Goal: Task Accomplishment & Management: Manage account settings

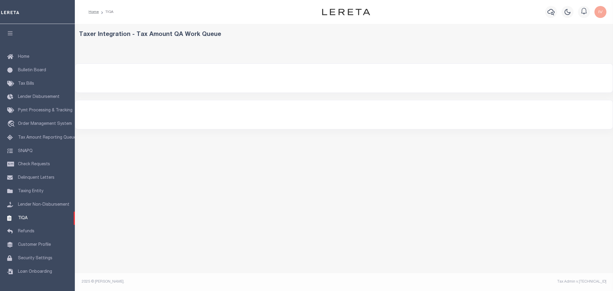
select select "200"
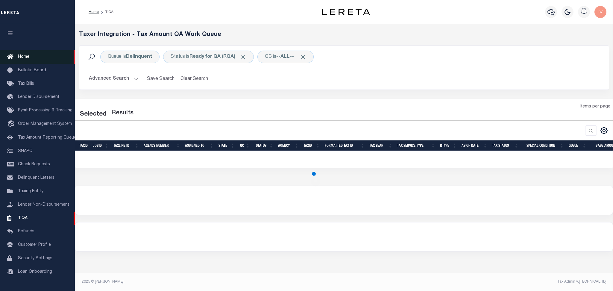
click at [29, 57] on span "Home" at bounding box center [23, 57] width 11 height 4
select select "200"
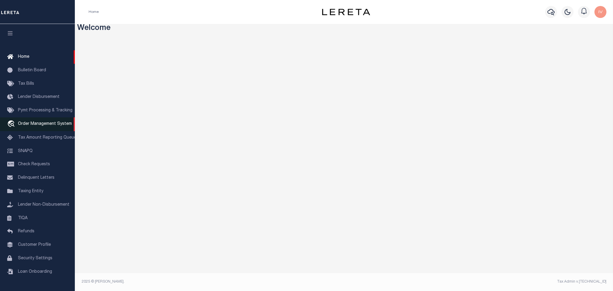
click at [35, 124] on span "Order Management System" at bounding box center [45, 124] width 54 height 4
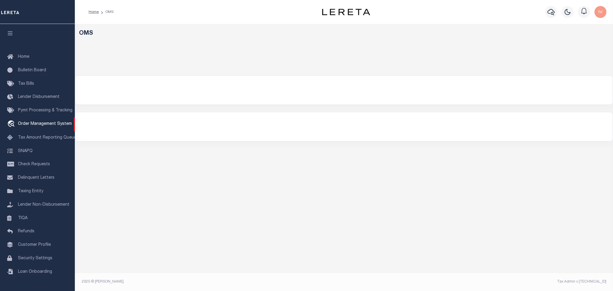
select select "200"
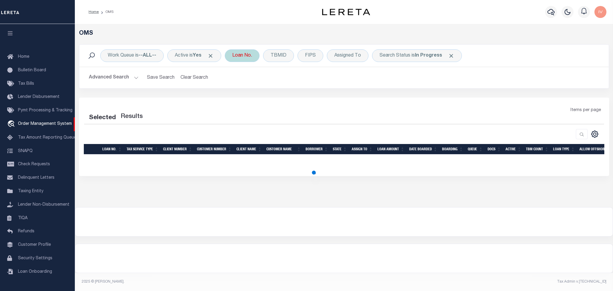
click at [242, 55] on div "Loan No." at bounding box center [242, 55] width 35 height 13
select select "200"
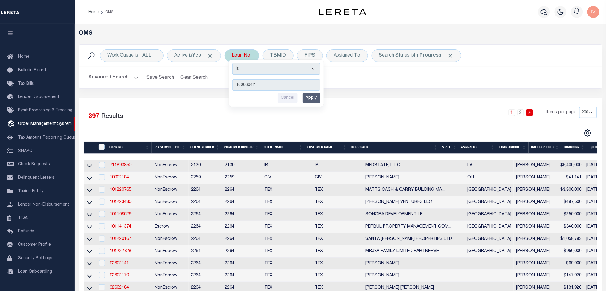
type input "40006042"
click at [314, 95] on input "Apply" at bounding box center [312, 98] width 18 height 10
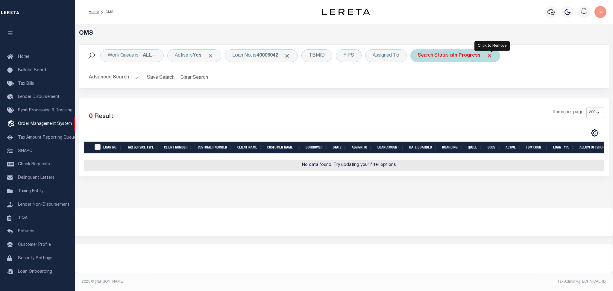
click at [491, 55] on span "Click to Remove" at bounding box center [489, 56] width 6 height 6
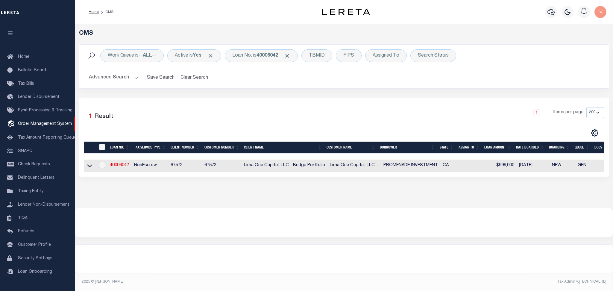
click at [204, 94] on div "Work Queue is --ALL-- Active is Yes Loan No. is 40006042 TBMID FIPS Assigned To…" at bounding box center [343, 70] width 539 height 53
click at [123, 167] on link "40006042" at bounding box center [119, 165] width 19 height 4
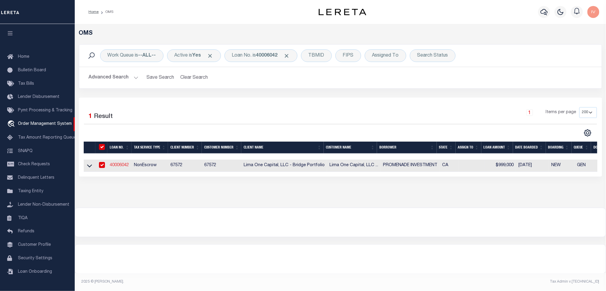
type input "40006042"
type input "PROMENADE INVESTMENT"
select select
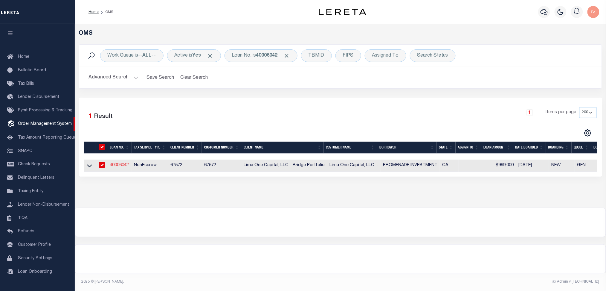
select select "10"
select select
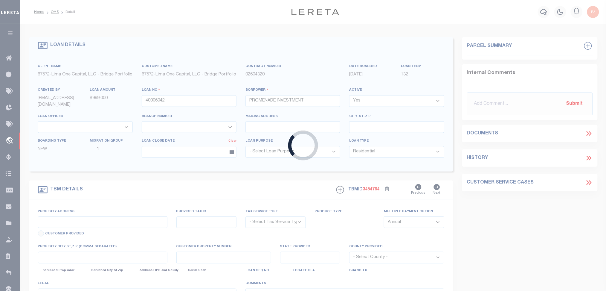
type input "2396 WEST 31ST STREET"
radio input "true"
select select "NonEscrow"
select select
type input "LOS ANGELES CA 90018"
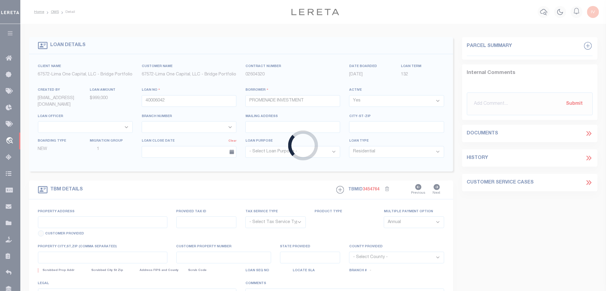
type input "40006042-1"
type input "CA"
type textarea "SEE FILE1"
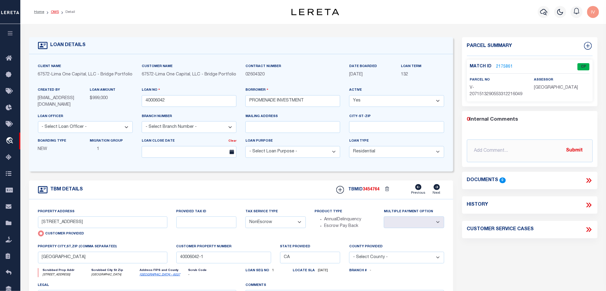
click at [56, 13] on link "OMS" at bounding box center [55, 12] width 8 height 4
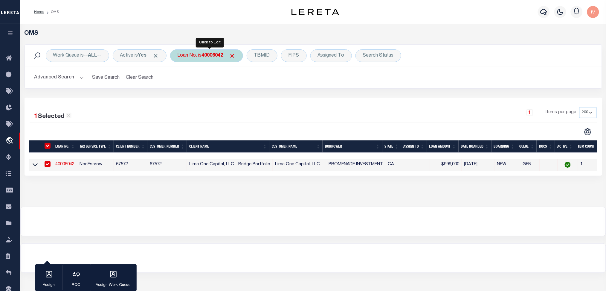
click at [199, 56] on div "Loan No. is 40006042" at bounding box center [206, 55] width 73 height 13
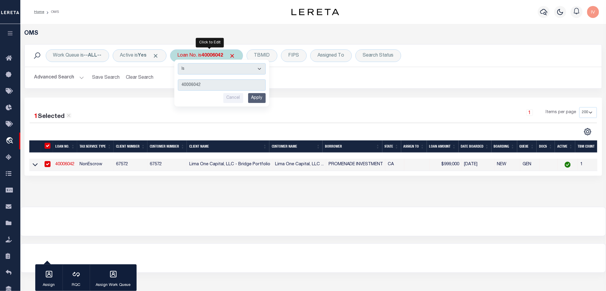
type input "40011613"
click at [257, 97] on input "Apply" at bounding box center [257, 98] width 18 height 10
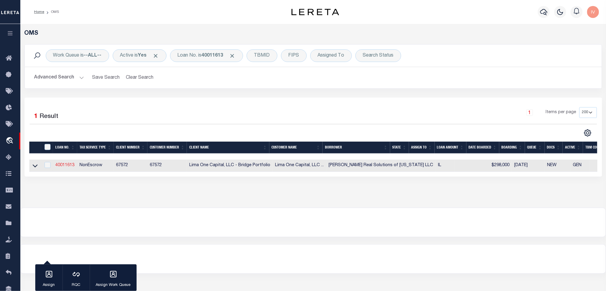
click at [68, 165] on link "40011613" at bounding box center [64, 165] width 19 height 4
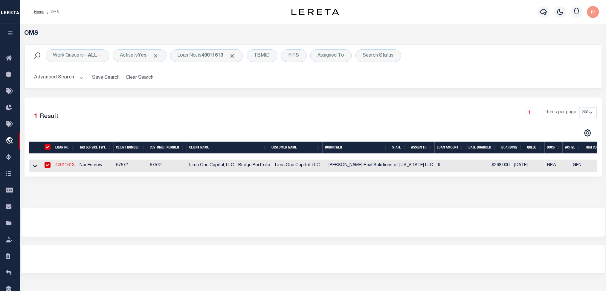
type input "40011613"
type input "R L Real Solutions of Illinois LLC"
type input "9919 South Saint Louis Avenue"
type input "Evergreen Park IL 60805"
select select
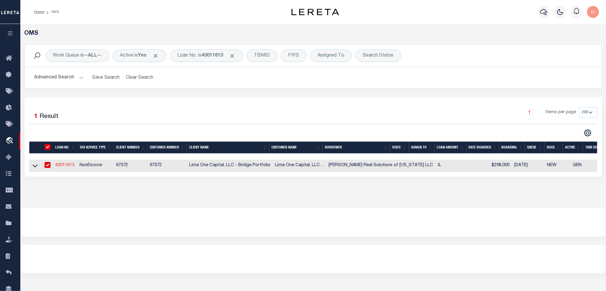
select select
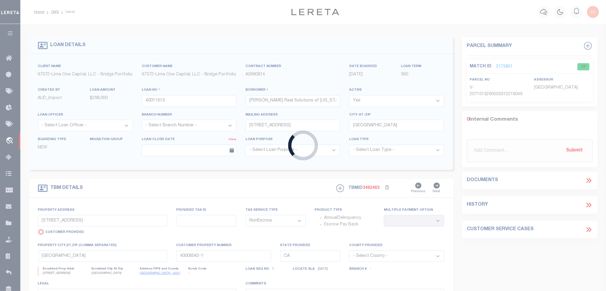
type input "9258 S Sacramento Ave"
radio input "false"
type input "24-01-310-076"
select select
type input "Evergreen Park IL 60805"
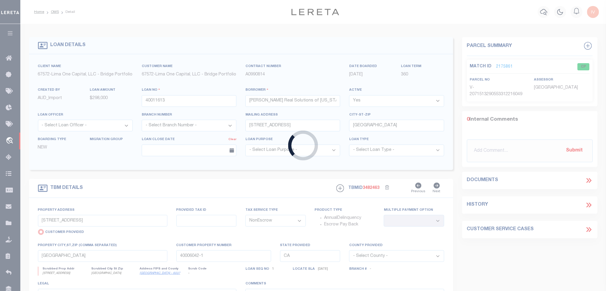
type input "40011613-1"
type input "IL"
select select
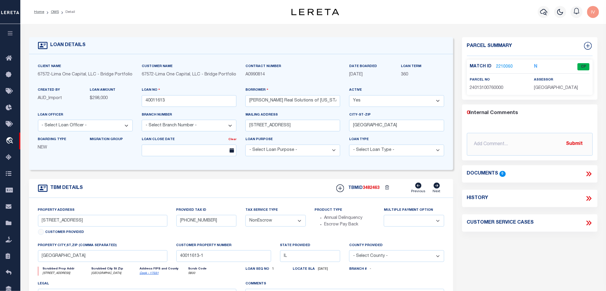
click at [504, 66] on link "2210060" at bounding box center [504, 67] width 17 height 6
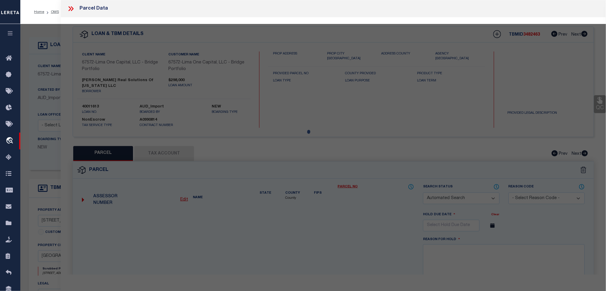
checkbox input "false"
select select "CP"
type input "RUPERT,RAQUEL N"
select select "ATL"
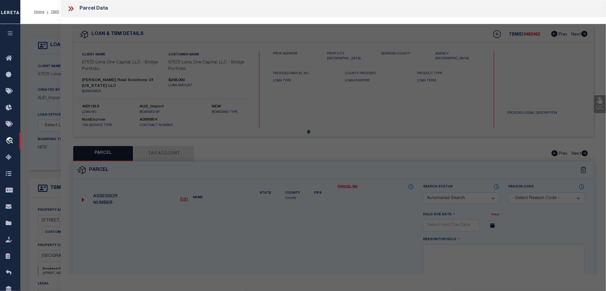
select select "ADD"
type input "9258 S SACRAMENTO AVE"
checkbox input "false"
type input "EVERGREEN PARK, IL 60805"
type textarea "DIST:39 CITY/MUNI/TWP:WORTH"
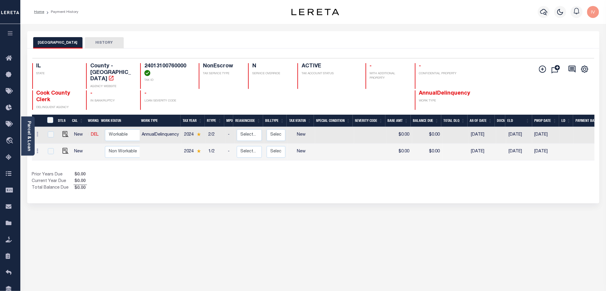
click at [289, 205] on div "COOK COUNTY HISTORY Selected 2 Results" at bounding box center [313, 200] width 581 height 338
click at [209, 227] on div "COOK COUNTY HISTORY Selected 2 Results" at bounding box center [313, 200] width 581 height 338
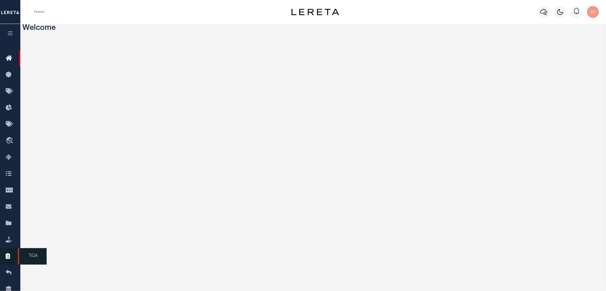
scroll to position [26, 0]
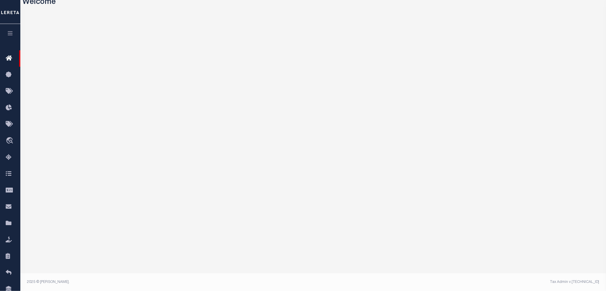
click at [13, 35] on icon "button" at bounding box center [10, 33] width 7 height 5
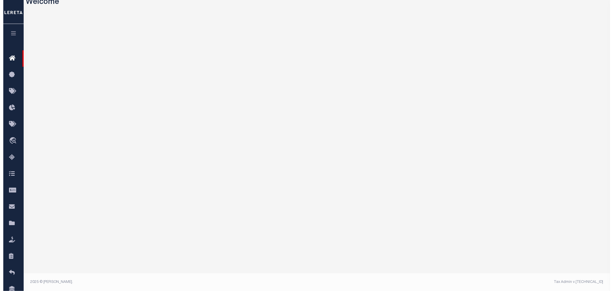
scroll to position [0, 0]
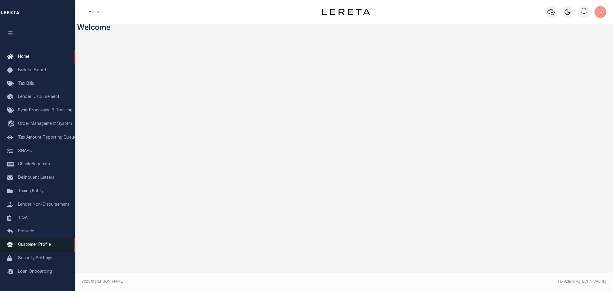
click at [39, 208] on span "Customer Profile" at bounding box center [34, 245] width 33 height 4
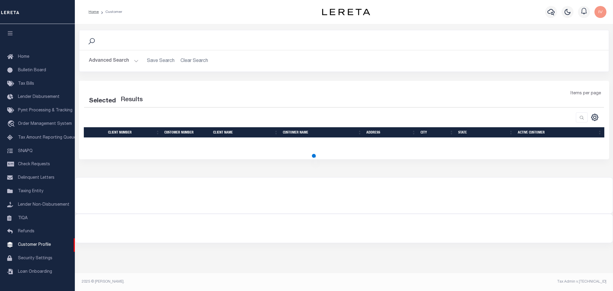
click at [13, 33] on icon "button" at bounding box center [10, 33] width 7 height 5
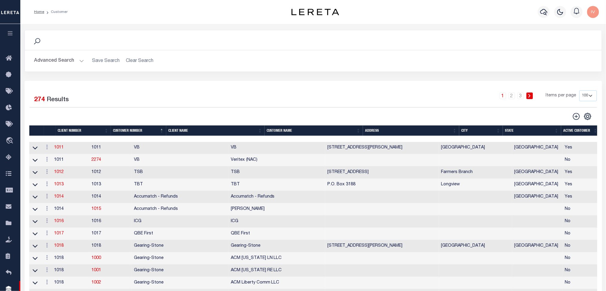
click at [141, 111] on div "Selected 274 Results 1 2 3 Items per page 100 200 400" at bounding box center [313, 105] width 577 height 30
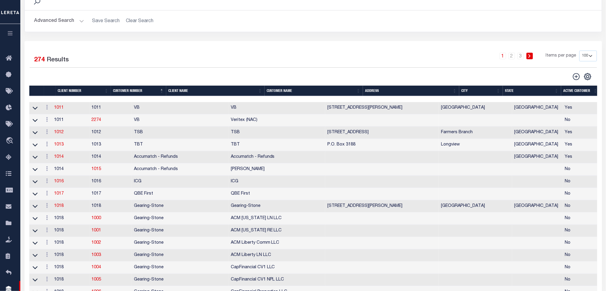
click at [83, 17] on button "Advanced Search" at bounding box center [59, 21] width 50 height 12
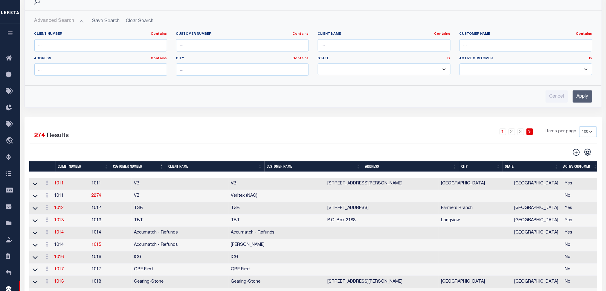
scroll to position [0, 0]
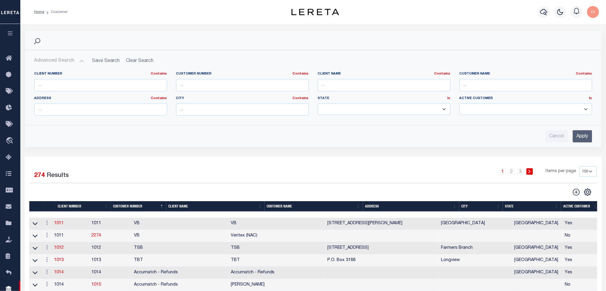
click at [76, 60] on button "Advanced Search" at bounding box center [59, 61] width 50 height 12
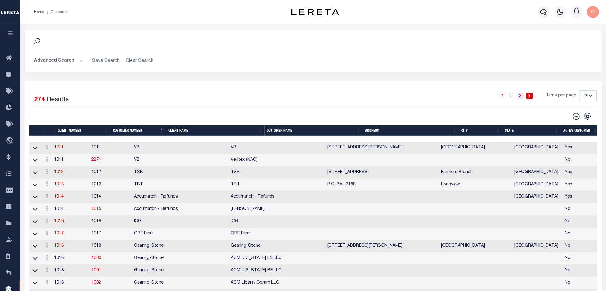
click at [524, 96] on link "3" at bounding box center [521, 95] width 7 height 7
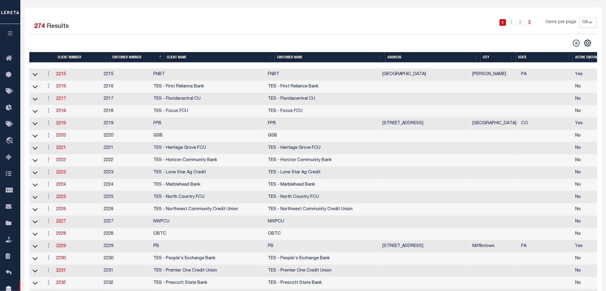
scroll to position [33, 0]
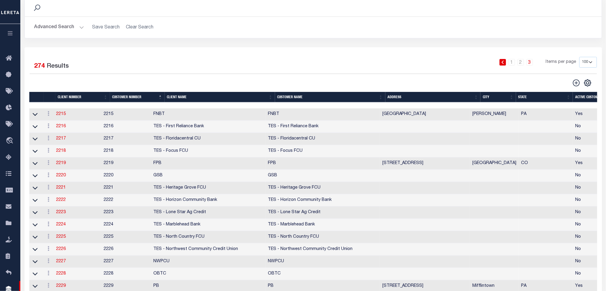
click at [74, 29] on button "Advanced Search" at bounding box center [59, 28] width 50 height 12
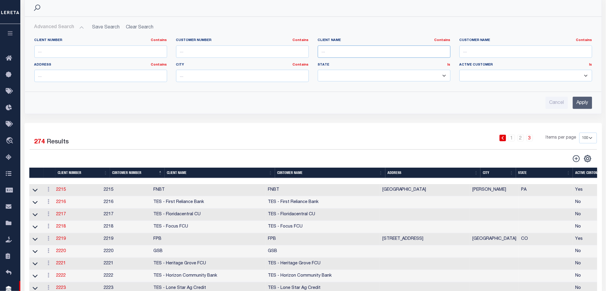
click at [353, 52] on input "text" at bounding box center [384, 51] width 133 height 12
click at [579, 100] on input "Apply" at bounding box center [582, 103] width 19 height 12
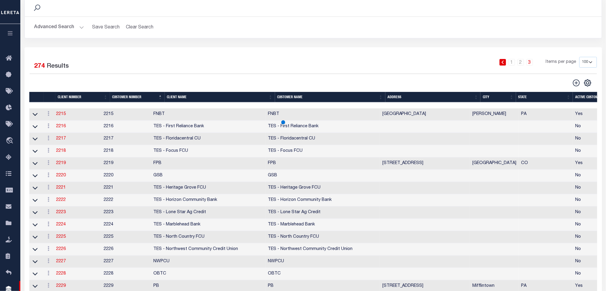
scroll to position [26, 0]
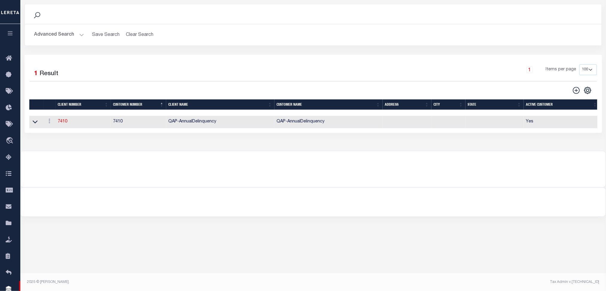
click at [80, 33] on button "Advanced Search" at bounding box center [59, 35] width 50 height 12
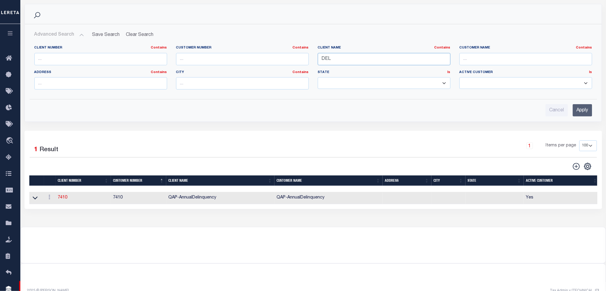
click at [374, 56] on input "DEL" at bounding box center [384, 59] width 133 height 12
click at [581, 109] on input "Apply" at bounding box center [582, 110] width 19 height 12
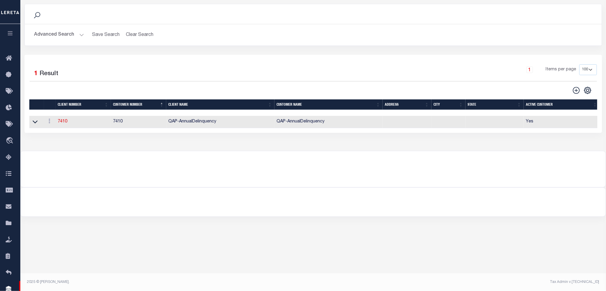
click at [76, 36] on button "Advanced Search" at bounding box center [59, 35] width 50 height 12
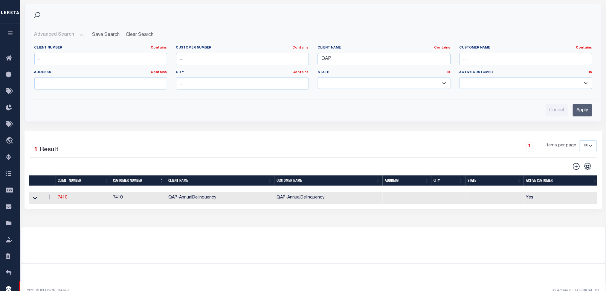
click at [425, 60] on input "QAP" at bounding box center [384, 59] width 133 height 12
type input "DTRACK"
click at [586, 112] on input "Apply" at bounding box center [582, 110] width 19 height 12
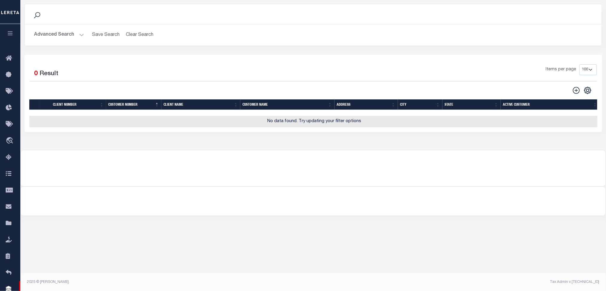
click at [82, 36] on button "Advanced Search" at bounding box center [59, 35] width 50 height 12
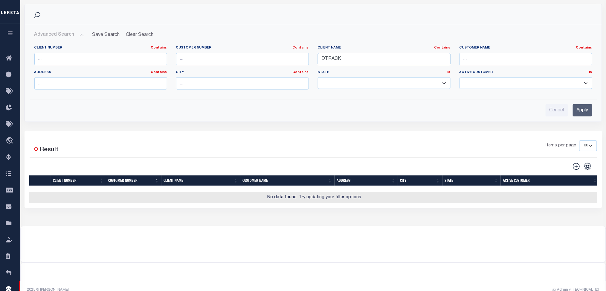
click at [336, 54] on input "DTRACK" at bounding box center [384, 59] width 133 height 12
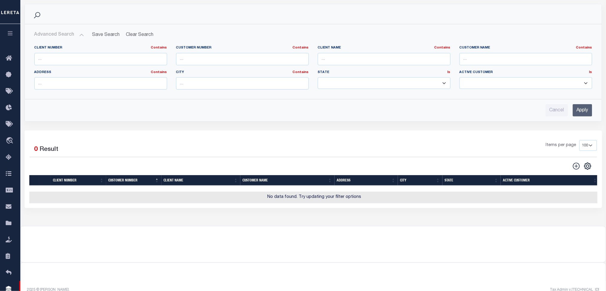
click at [374, 121] on div "Search Advanced Search Save Search Clear Search CustomerSearchGridWrapper_dynam…" at bounding box center [313, 67] width 587 height 127
click at [578, 112] on input "Apply" at bounding box center [582, 110] width 19 height 12
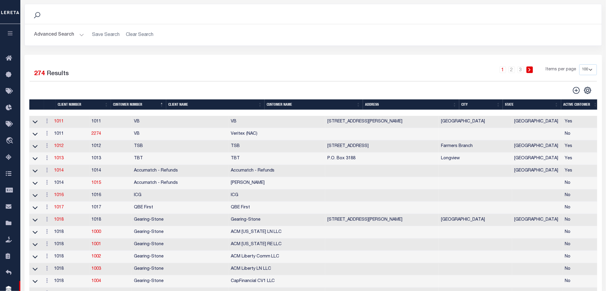
click at [546, 91] on div "CSV Export Selected Print Show Filter Show Search Columns 0: 1: 2: Client Numbe…" at bounding box center [455, 90] width 284 height 8
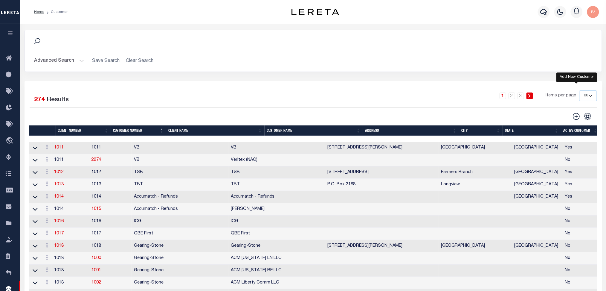
click at [573, 115] on icon at bounding box center [577, 116] width 8 height 8
type input "0"
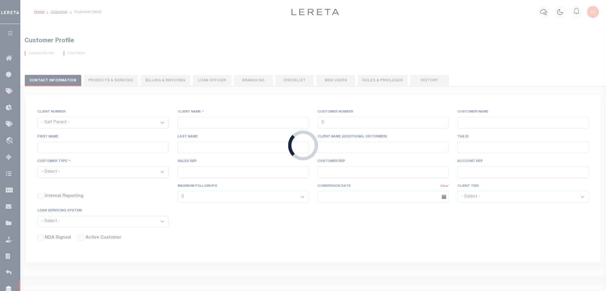
checkbox input "false"
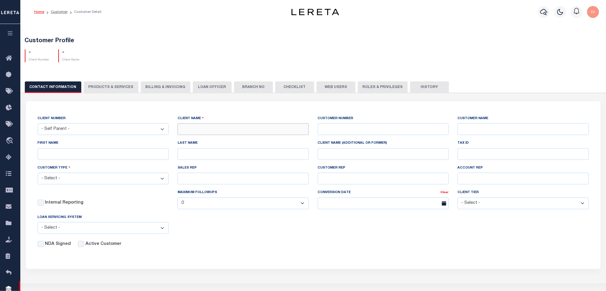
click at [188, 131] on input "text" at bounding box center [243, 129] width 131 height 12
type input "DLQ - Dtrack"
click at [156, 158] on input "FIRST NAME" at bounding box center [103, 154] width 131 height 12
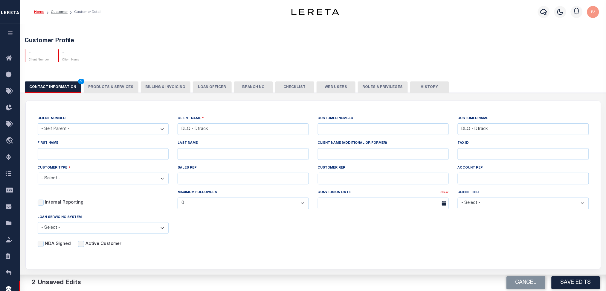
click at [50, 186] on div "Customer Type - Select - Residential Commercial Mixed Portfolio" at bounding box center [103, 176] width 140 height 25
click at [55, 178] on select "- Select - Residential Commercial Mixed Portfolio" at bounding box center [103, 179] width 131 height 12
select select "Residential"
click at [38, 173] on select "- Select - Residential Commercial Mixed Portfolio" at bounding box center [103, 179] width 131 height 12
click at [228, 230] on div "CLIENT NUMBER - Self Parent - 1011 1012 1013 1014 1016 1017 1018 1019 1035 1036…" at bounding box center [313, 181] width 560 height 132
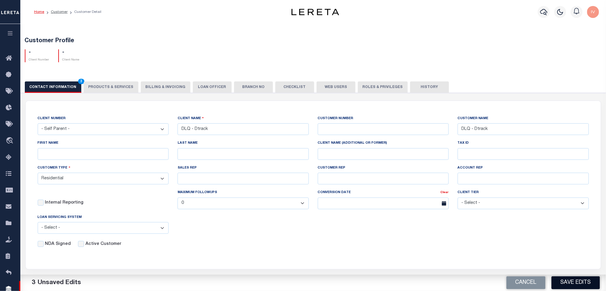
click at [559, 280] on button "Save Edits" at bounding box center [576, 282] width 48 height 13
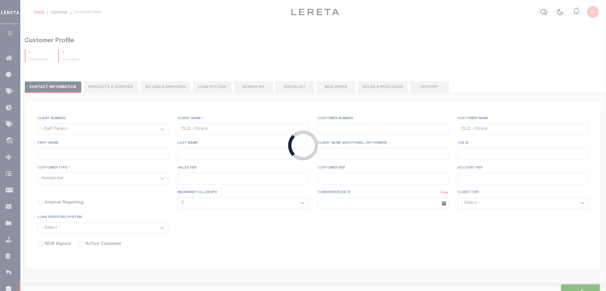
type input "0"
select select
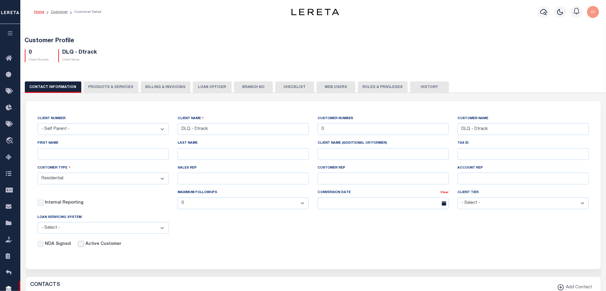
click at [78, 245] on input "Active Customer" at bounding box center [81, 244] width 6 height 6
checkbox input "true"
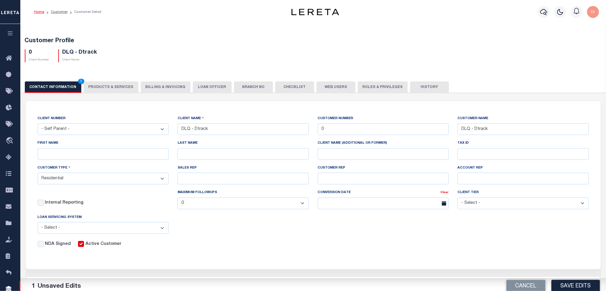
click at [44, 246] on div "NDA Signed" at bounding box center [54, 244] width 33 height 7
drag, startPoint x: 581, startPoint y: 276, endPoint x: 362, endPoint y: 252, distance: 220.0
click at [52, 244] on label "NDA Signed" at bounding box center [58, 244] width 26 height 7
click at [44, 244] on input "NDA Signed" at bounding box center [41, 244] width 6 height 6
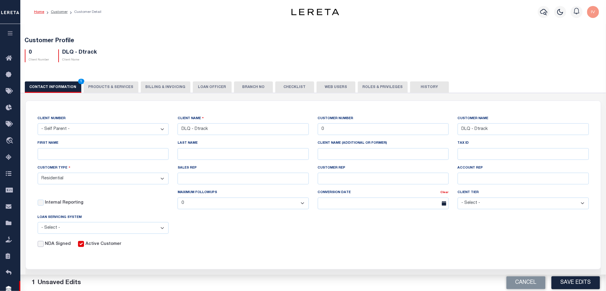
checkbox input "true"
click at [592, 281] on button "Save Edits" at bounding box center [576, 282] width 48 height 13
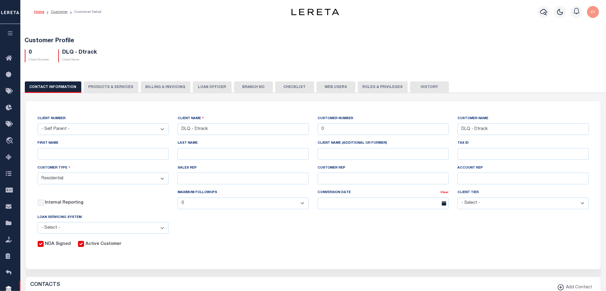
click at [523, 231] on div "CLIENT NUMBER - Self Parent - 1011 1012 1013 1014 1016 1017 1018 1019 1035 1036…" at bounding box center [313, 181] width 560 height 132
click at [98, 89] on button "PRODUCTS & SERVICES" at bounding box center [111, 86] width 55 height 11
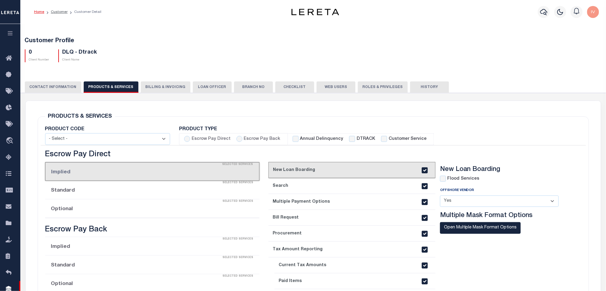
checkbox input "true"
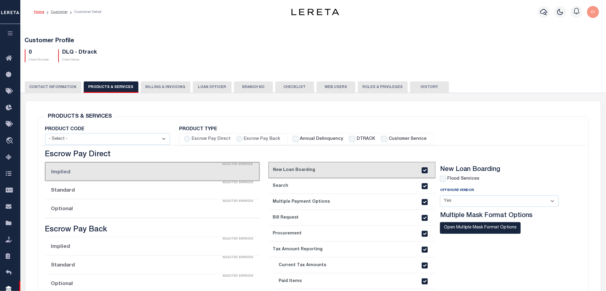
checkbox input "true"
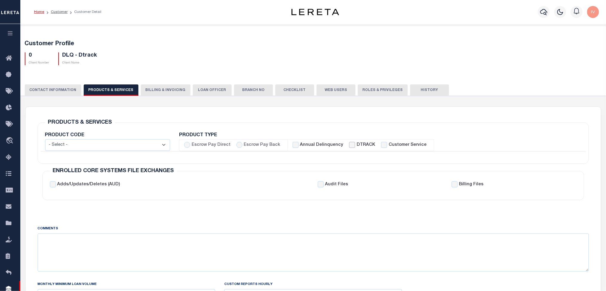
click at [349, 143] on input "DTRACK" at bounding box center [352, 145] width 6 height 6
checkbox input "true"
checkbox input "false"
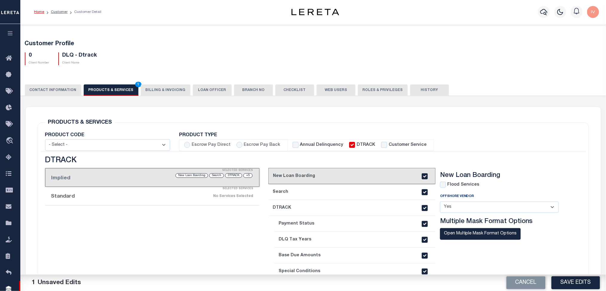
click at [190, 143] on div "Escrow Pay Direct" at bounding box center [207, 145] width 46 height 7
click at [188, 145] on input "Escrow Pay Direct" at bounding box center [187, 145] width 6 height 6
radio input "true"
checkbox input "true"
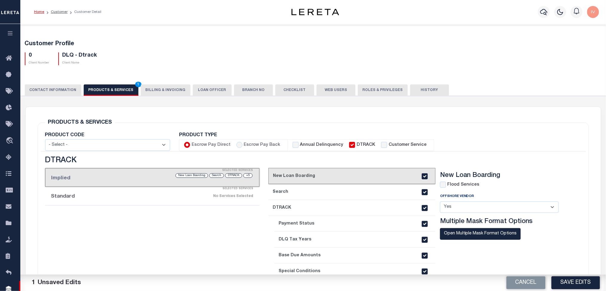
checkbox input "true"
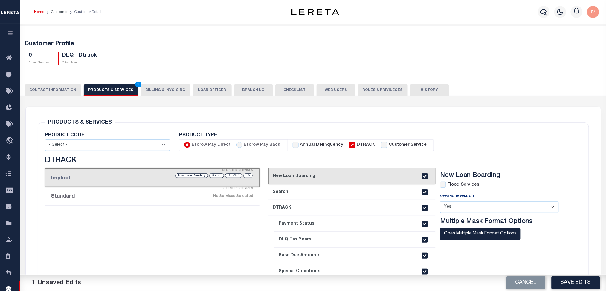
checkbox input "true"
checkbox input "false"
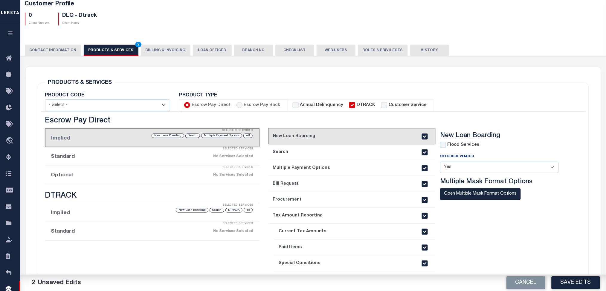
scroll to position [80, 0]
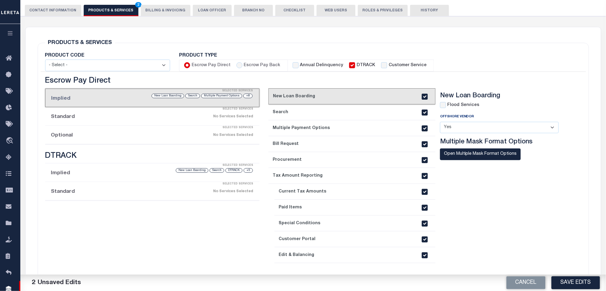
click at [188, 117] on div "No Services Selected" at bounding box center [178, 116] width 152 height 10
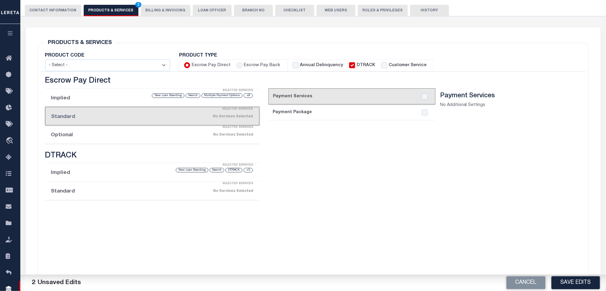
click at [163, 132] on div "Selected Services" at bounding box center [158, 127] width 215 height 12
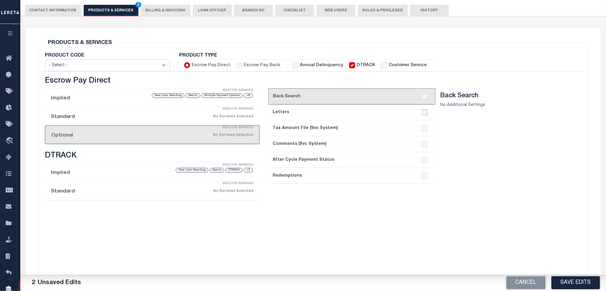
click at [428, 111] on input "checkbox" at bounding box center [425, 112] width 6 height 6
click at [424, 113] on input "checkbox" at bounding box center [425, 112] width 6 height 6
checkbox input "true"
click at [154, 195] on div "No Services Selected" at bounding box center [178, 191] width 152 height 10
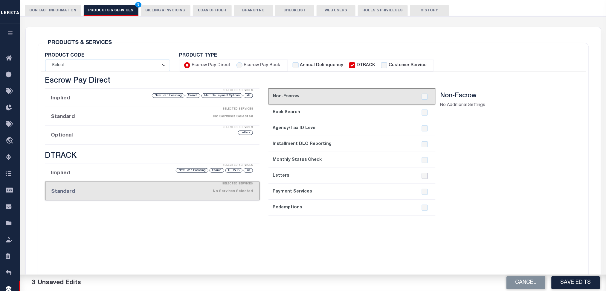
click at [425, 178] on input "checkbox" at bounding box center [425, 176] width 6 height 6
checkbox input "true"
click at [560, 281] on button "Save Edits" at bounding box center [576, 282] width 48 height 13
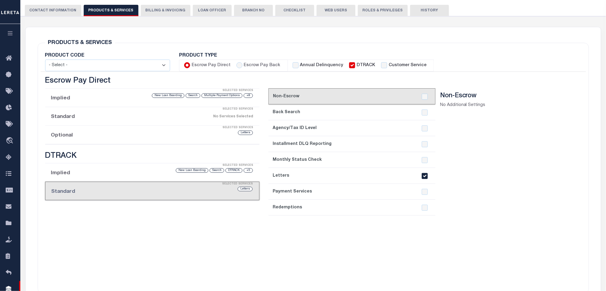
click at [530, 169] on section "Non-Escrow No Additional Settings" at bounding box center [504, 187] width 128 height 190
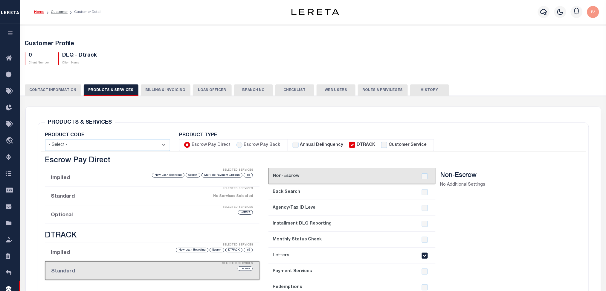
click at [53, 91] on button "CONTACT INFORMATION" at bounding box center [53, 89] width 57 height 11
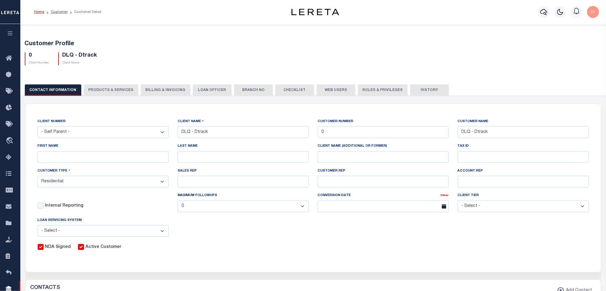
click at [59, 14] on li "Customer" at bounding box center [55, 11] width 23 height 5
click at [374, 86] on button "Roles & Privileges" at bounding box center [383, 89] width 50 height 11
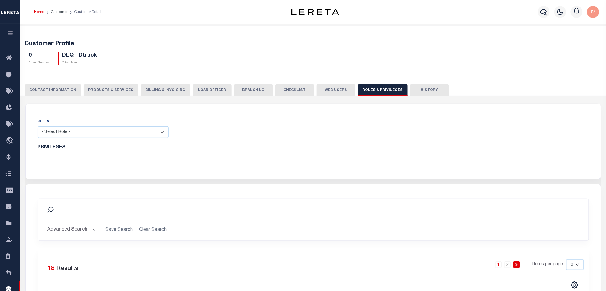
click at [334, 92] on button "Web Users" at bounding box center [336, 89] width 39 height 11
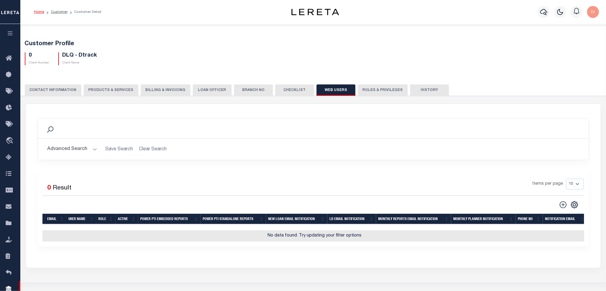
click at [80, 147] on button "Advanced Search" at bounding box center [73, 149] width 50 height 12
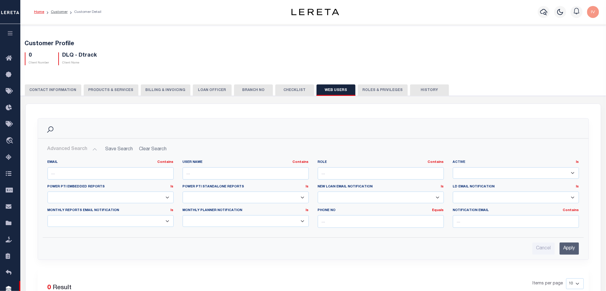
click at [80, 147] on button "Advanced Search" at bounding box center [73, 149] width 50 height 12
click at [90, 144] on button "Advanced Search" at bounding box center [73, 149] width 50 height 12
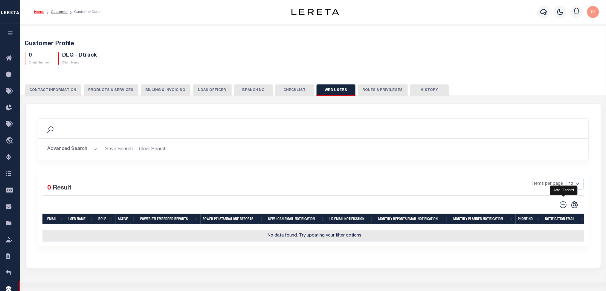
click at [566, 204] on icon at bounding box center [564, 205] width 8 height 8
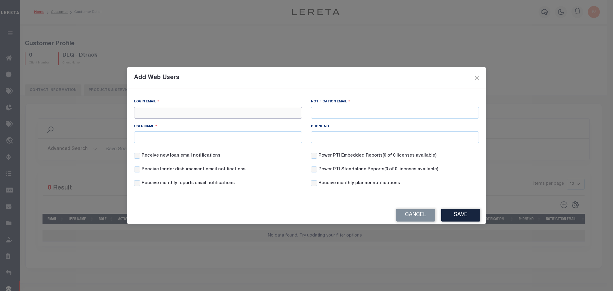
click at [201, 112] on input "Login Email" at bounding box center [218, 113] width 168 height 12
type input "ivan.chavarria@accumatch.com"
click at [313, 117] on input "Notification Email" at bounding box center [395, 113] width 168 height 12
paste input "ivan.chavarria@accumatch.com"
type input "ivan.chavarria@accumatch.com"
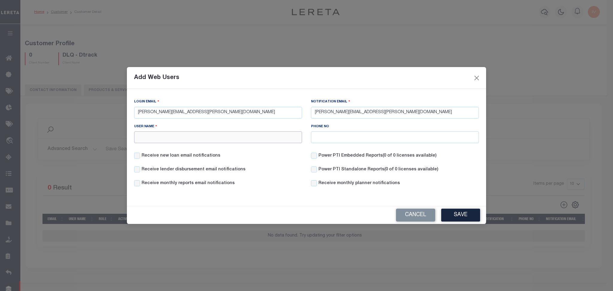
click at [180, 136] on input "User Name" at bounding box center [218, 137] width 168 height 12
type input "[PERSON_NAME]"
click at [343, 158] on label "Power PTI Embedded Reports (0 of 0 licenses available)" at bounding box center [377, 156] width 118 height 7
click at [317, 158] on input "Power PTI Embedded Reports (0 of 0 licenses available)" at bounding box center [314, 156] width 6 height 6
checkbox input "true"
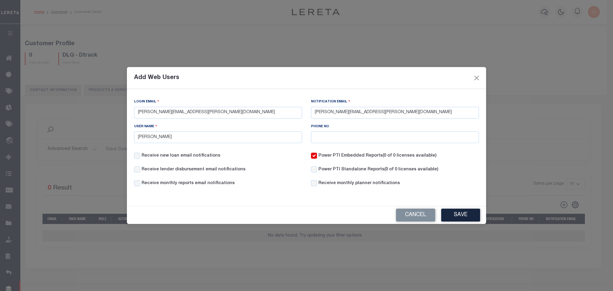
click at [337, 170] on label "Power PTI Standalone Reports (0 of 0 licenses available)" at bounding box center [378, 169] width 120 height 7
click at [317, 170] on input "Power PTI Standalone Reports (0 of 0 licenses available)" at bounding box center [314, 169] width 6 height 6
checkbox input "true"
click at [455, 210] on button "Save" at bounding box center [460, 214] width 39 height 13
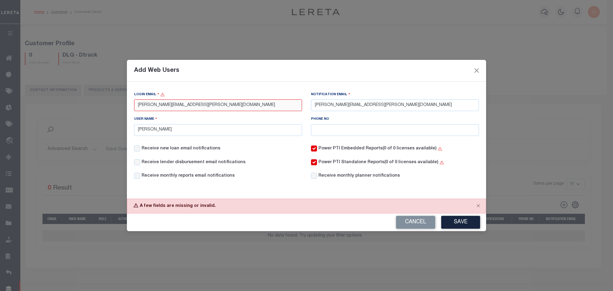
click at [200, 110] on input "ivan.chavarria@accumatch.com" at bounding box center [218, 105] width 168 height 12
click at [179, 106] on input "ivan.chavarria@accumatch.com" at bounding box center [218, 105] width 168 height 12
type input "ivan.chavarria@accumatch.com"
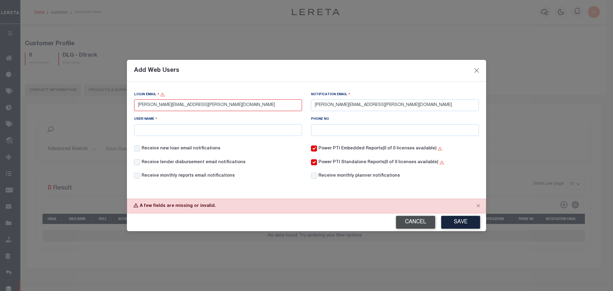
click at [409, 220] on button "Cancel" at bounding box center [415, 222] width 39 height 13
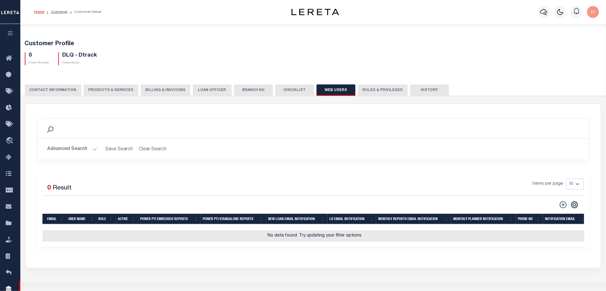
drag, startPoint x: 394, startPoint y: 153, endPoint x: 385, endPoint y: 151, distance: 9.3
click at [388, 151] on h2 "Advanced Search Save Search Clear Search" at bounding box center [313, 149] width 541 height 12
click at [55, 94] on button "CONTACT INFORMATION" at bounding box center [53, 89] width 57 height 11
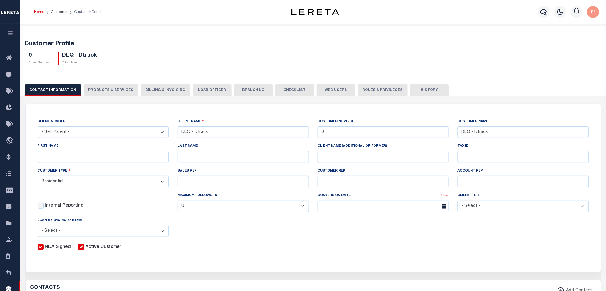
click at [503, 237] on div "CLIENT NUMBER - Self Parent - 1011 1012 1013 1014 1016 1017 1018 1019 1035 1036…" at bounding box center [313, 184] width 560 height 132
click at [65, 57] on h5 "DLQ - Dtrack" at bounding box center [80, 55] width 35 height 7
drag, startPoint x: 65, startPoint y: 57, endPoint x: 92, endPoint y: 57, distance: 26.6
click at [92, 57] on h5 "DLQ - Dtrack" at bounding box center [80, 55] width 35 height 7
copy h5 "DLQ - Dtrack"
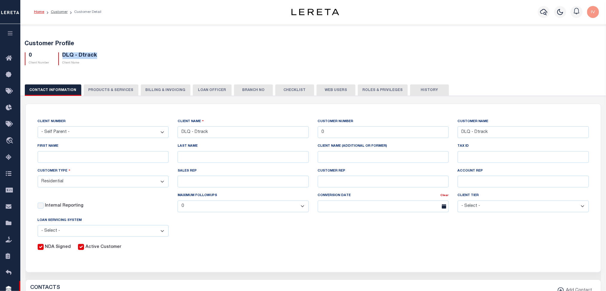
click at [528, 244] on div "NDA Signed Active Customer" at bounding box center [309, 245] width 560 height 9
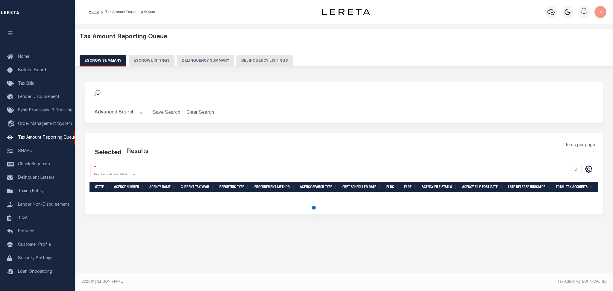
select select "100"
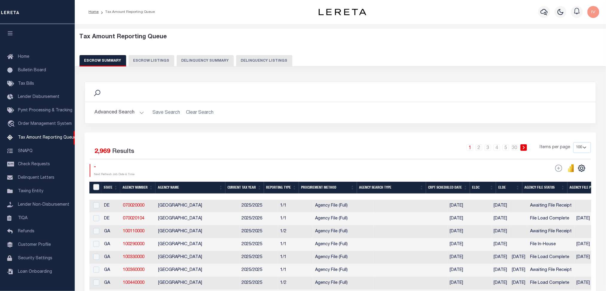
click at [255, 61] on button "Delinquency Listings" at bounding box center [264, 60] width 56 height 11
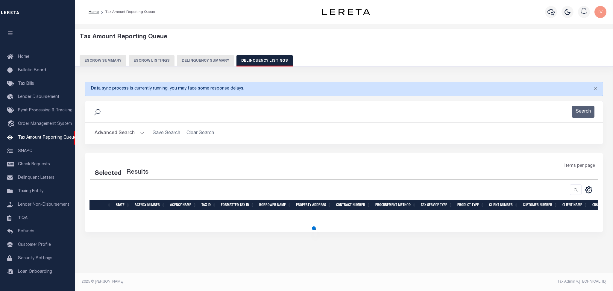
click at [223, 64] on button "Delinquency Summary" at bounding box center [205, 60] width 57 height 11
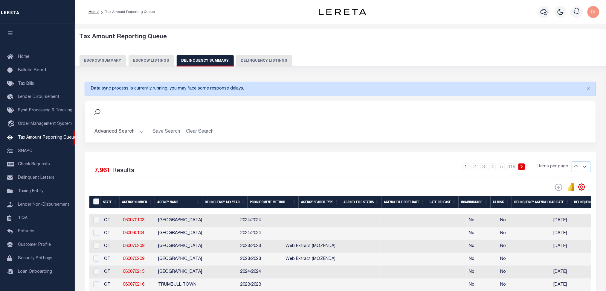
click at [140, 130] on button "Advanced Search" at bounding box center [120, 132] width 50 height 12
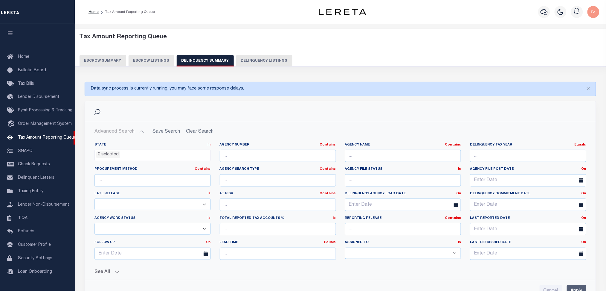
scroll to position [120, 0]
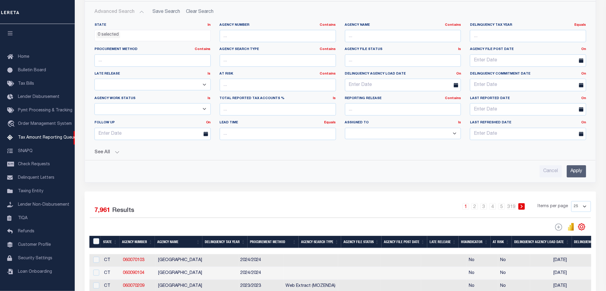
click at [119, 147] on div "See All Work Queue Is Is Contains --ALL-- Delinquent Is" at bounding box center [341, 150] width 492 height 10
click at [118, 148] on div "See All Work Queue Is Is Contains --ALL-- Delinquent Is" at bounding box center [341, 150] width 492 height 10
click at [118, 150] on button "See All" at bounding box center [341, 153] width 492 height 6
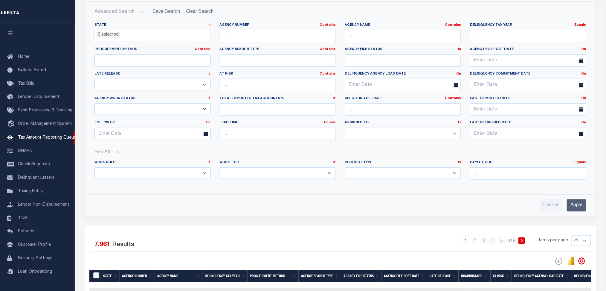
click at [259, 170] on select "Annual Delinquency Back Search Payment Status Check DTRACK" at bounding box center [278, 173] width 116 height 12
select select "DTRACK"
click at [220, 167] on select "Annual Delinquency Back Search Payment Status Check DTRACK" at bounding box center [278, 173] width 116 height 12
click at [575, 201] on input "Apply" at bounding box center [576, 205] width 19 height 12
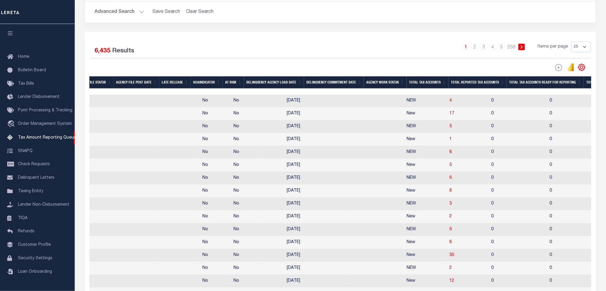
scroll to position [0, 0]
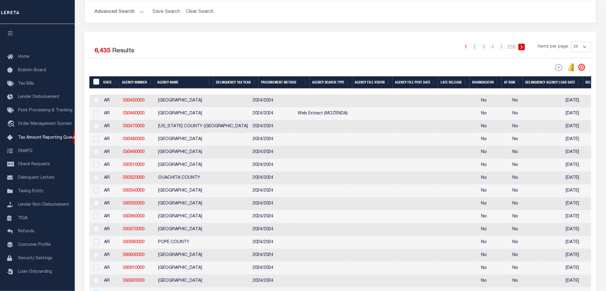
click at [543, 98] on td at bounding box center [553, 101] width 21 height 13
checkbox input "true"
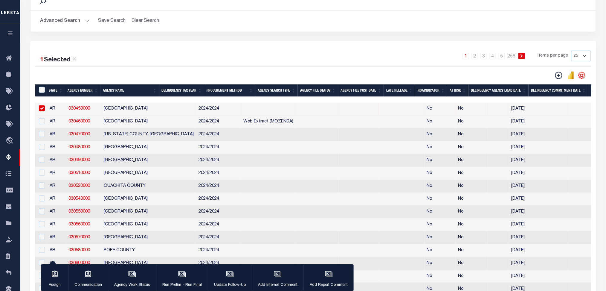
scroll to position [71, 0]
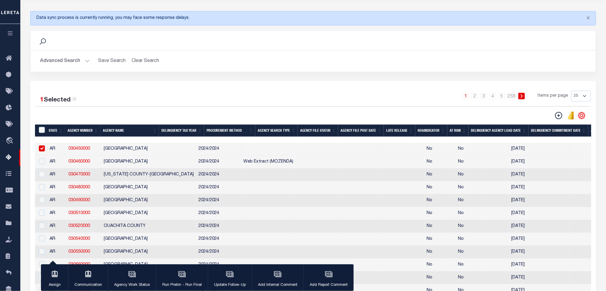
click at [90, 62] on h2 "Advanced Search Save Search Clear Search SummaryGridWrapper_dynamictable_____De…" at bounding box center [313, 61] width 556 height 12
click at [89, 62] on h2 "Advanced Search Save Search Clear Search SummaryGridWrapper_dynamictable_____De…" at bounding box center [313, 61] width 556 height 12
click at [87, 61] on button "Advanced Search" at bounding box center [65, 61] width 50 height 12
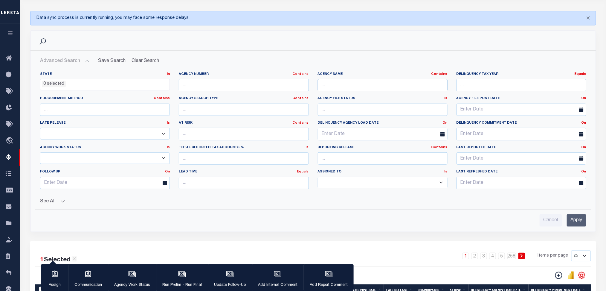
click at [361, 84] on input "text" at bounding box center [383, 85] width 130 height 12
type input "I"
click at [575, 220] on input "Apply" at bounding box center [576, 220] width 19 height 12
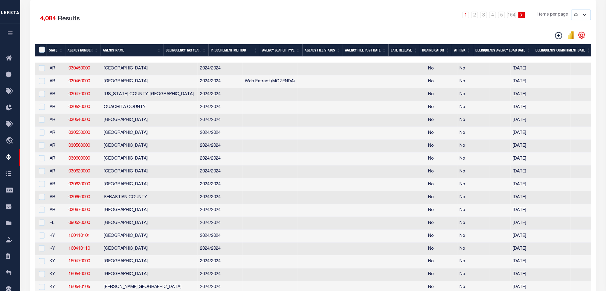
scroll to position [32, 0]
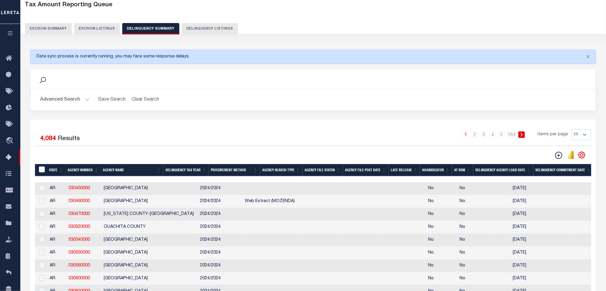
click at [121, 174] on th "Agency Name" at bounding box center [132, 170] width 63 height 12
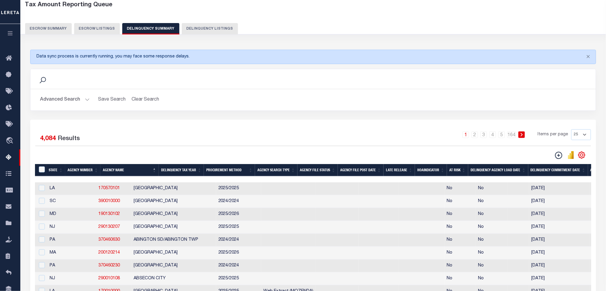
click at [576, 133] on select "25 100 200 500 1000" at bounding box center [582, 134] width 20 height 11
select select "500"
click at [572, 129] on select "25 100 200 500 1000" at bounding box center [582, 134] width 20 height 11
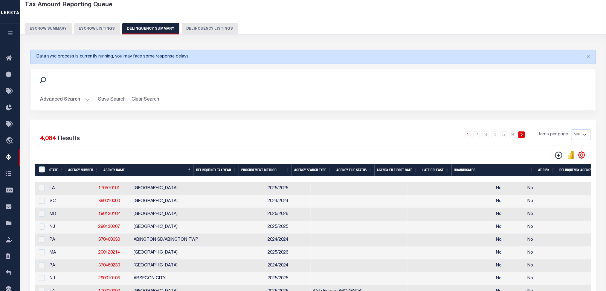
click at [516, 117] on div "Search Advanced Search Save Search Clear Search SummaryGridWrapper_dynamictable…" at bounding box center [313, 94] width 575 height 51
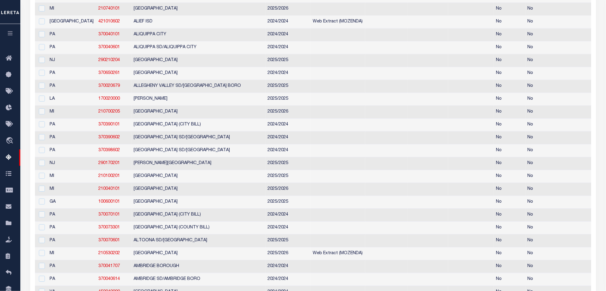
scroll to position [0, 0]
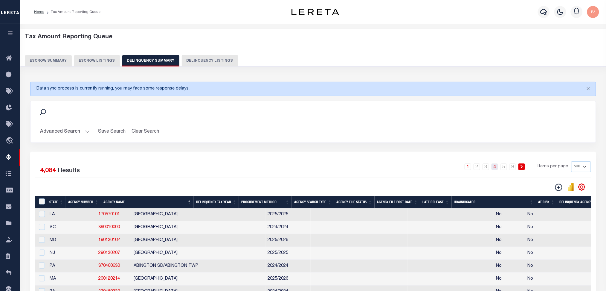
click at [493, 166] on link "4" at bounding box center [495, 166] width 7 height 7
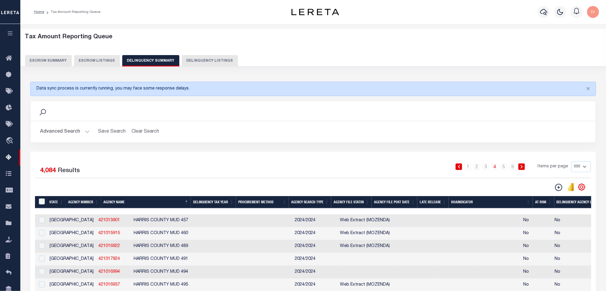
click at [509, 139] on div "Advanced Search Save Search Clear Search SummaryGridWrapper_dynamictable_____De…" at bounding box center [314, 131] width 566 height 21
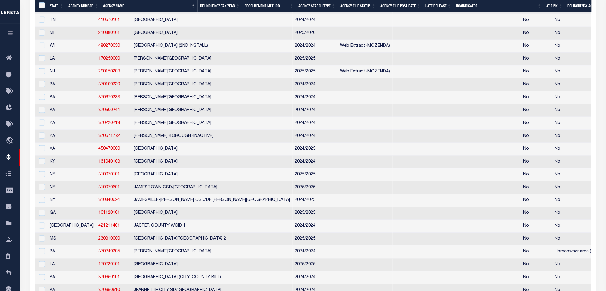
scroll to position [3485, 0]
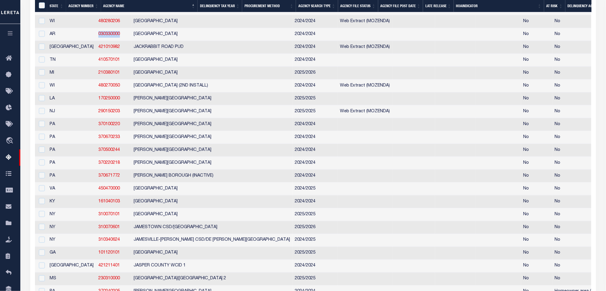
drag, startPoint x: 97, startPoint y: 129, endPoint x: 68, endPoint y: 129, distance: 29.3
click at [96, 41] on td "030330000" at bounding box center [113, 34] width 35 height 13
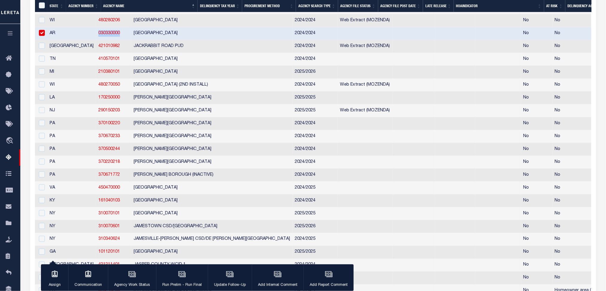
checkbox input "true"
copy link "030330000"
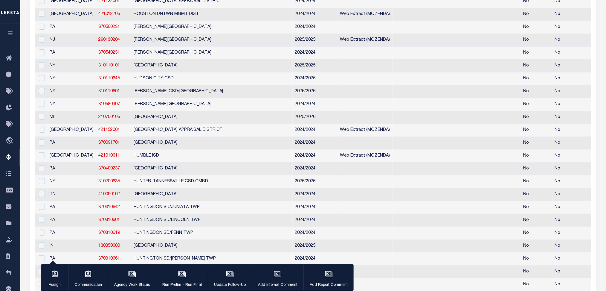
scroll to position [0, 0]
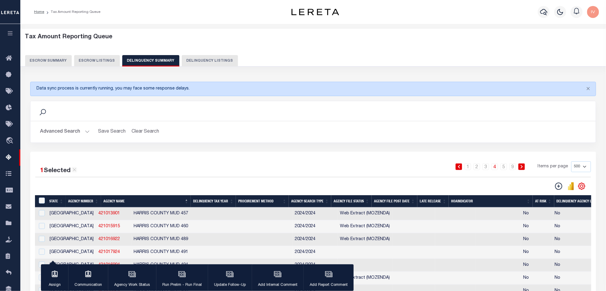
click at [82, 129] on button "Advanced Search" at bounding box center [65, 132] width 50 height 12
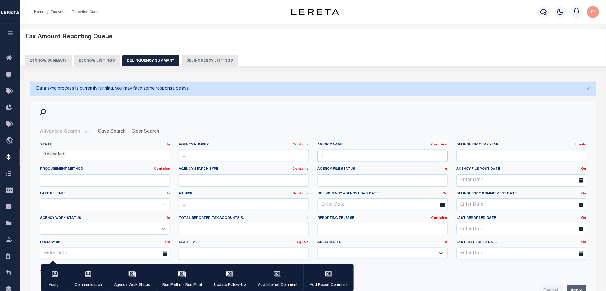
click at [355, 151] on input "I" at bounding box center [383, 156] width 130 height 12
click at [227, 153] on input "text" at bounding box center [244, 156] width 130 height 12
paste input "030330000"
type input "030330000"
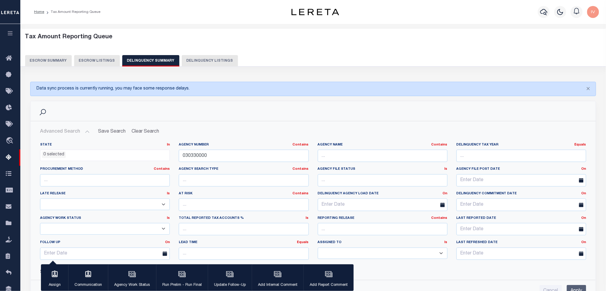
drag, startPoint x: 578, startPoint y: 285, endPoint x: 559, endPoint y: 265, distance: 27.3
click at [578, 285] on input "Apply" at bounding box center [576, 291] width 19 height 12
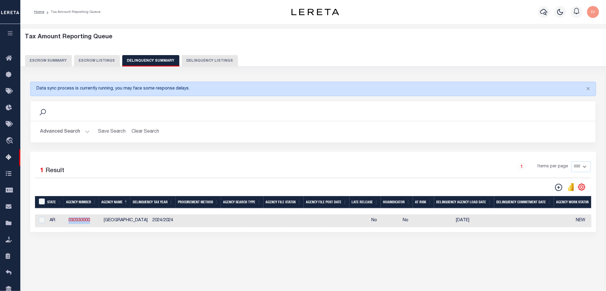
drag, startPoint x: 95, startPoint y: 219, endPoint x: 68, endPoint y: 220, distance: 27.2
click at [68, 220] on td "030330000" at bounding box center [83, 220] width 35 height 13
checkbox input "true"
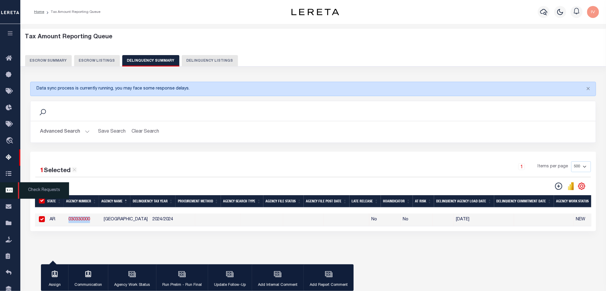
copy link "030330000"
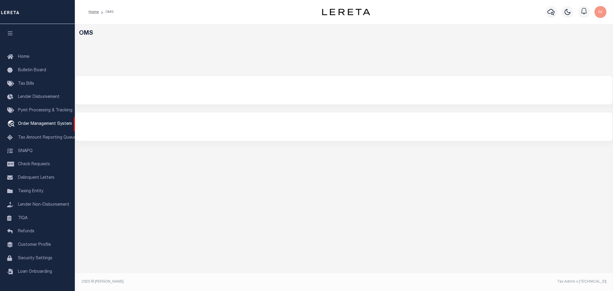
select select "200"
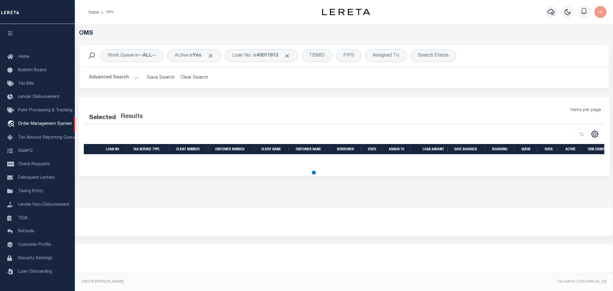
select select "200"
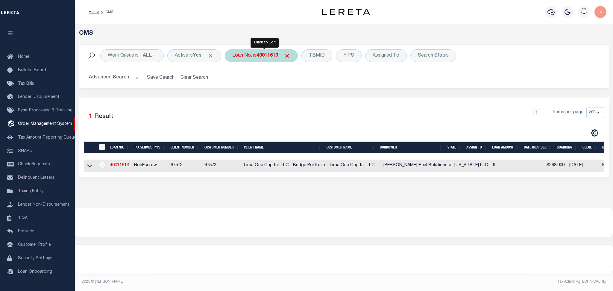
click at [269, 59] on div "Loan No. is 40011613" at bounding box center [261, 55] width 73 height 13
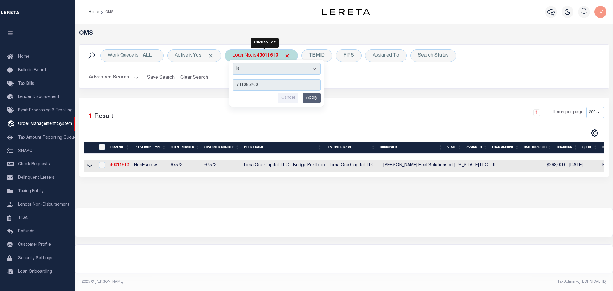
type input "7410852001"
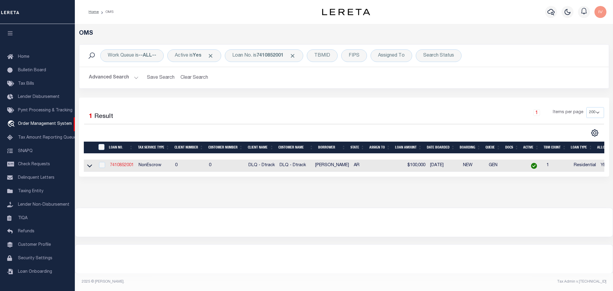
click at [127, 166] on link "7410852001" at bounding box center [122, 165] width 24 height 4
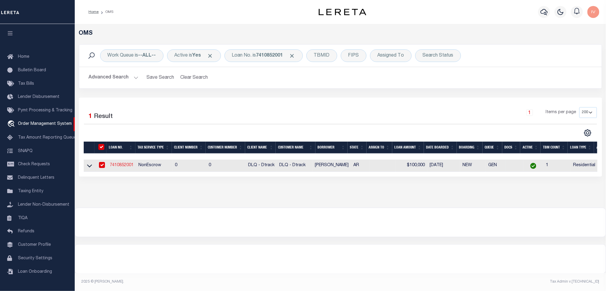
type input "7410852001"
type input "[PERSON_NAME]"
select select
type input "[DATE]"
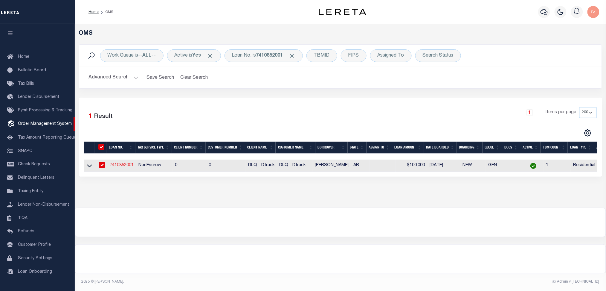
select select "10"
select select "NonEscrow"
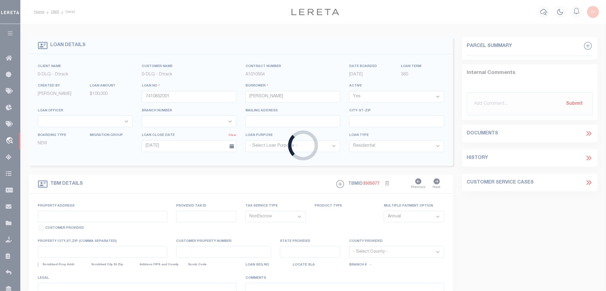
type input "[STREET_ADDRESS]"
select select
type input "MELBOURNE AR 72556"
type input "AR"
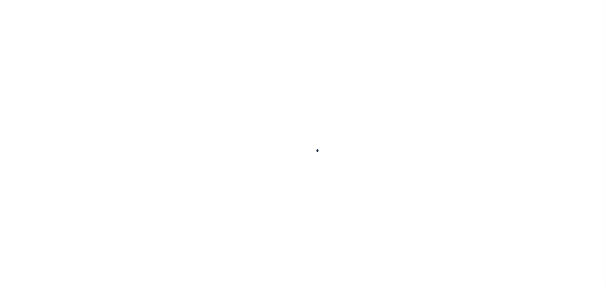
scroll to position [6, 0]
type input "7410852001"
type input "[PERSON_NAME]"
select select
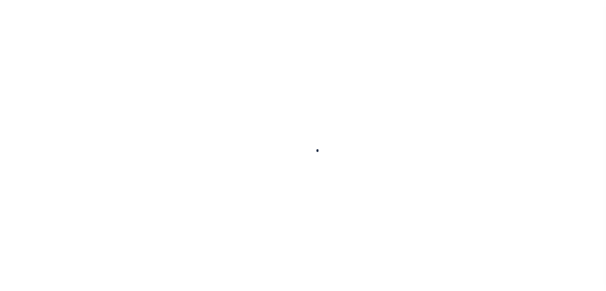
type input "[DATE]"
select select "10"
select select "NonEscrow"
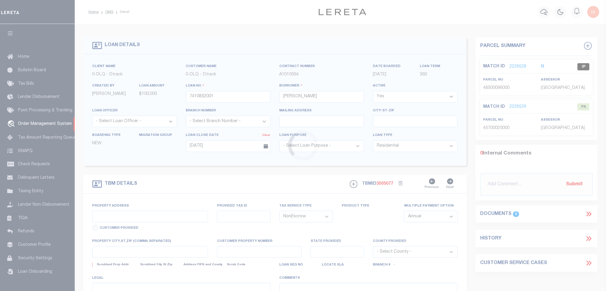
type input "[STREET_ADDRESS]"
select select
type input "MELBOURNE AR 72556"
type input "AR"
select select
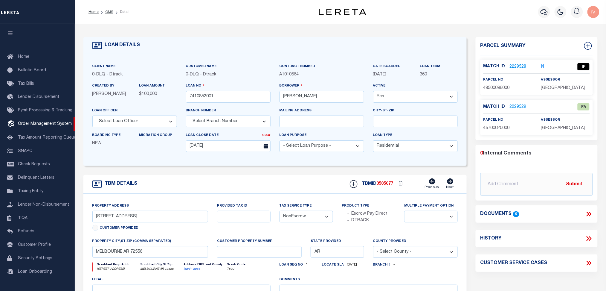
click at [523, 107] on link "2229529" at bounding box center [518, 107] width 17 height 6
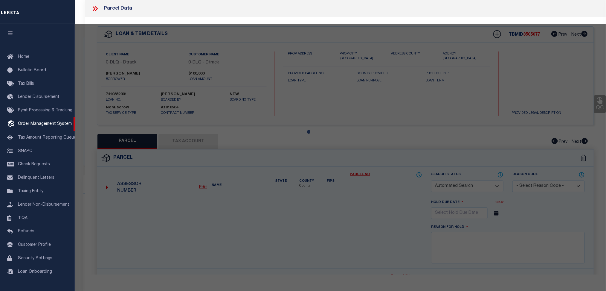
checkbox input "false"
select select "PA"
type input "LUVICIE,[PERSON_NAME]"
select select "ATL"
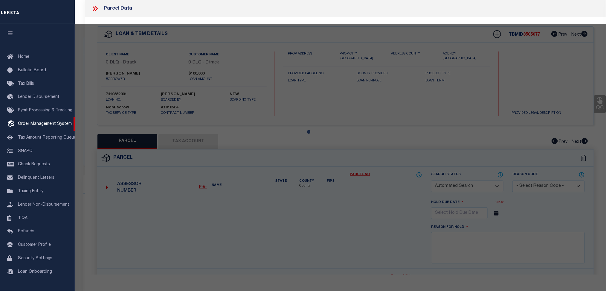
select select "ADD"
checkbox input "false"
type input "[GEOGRAPHIC_DATA], AR 72556"
type textarea "LOT:20 SUBD:[PERSON_NAME] SEC/TWN/RNG/MER:SEC 01 TWN 16 RNG 09"
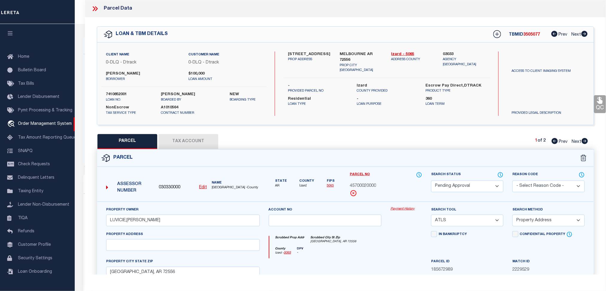
click at [498, 186] on select "Automated Search Bad Parcel Complete Duplicate Parcel High Dollar Reporting In …" at bounding box center [467, 186] width 72 height 12
click at [431, 180] on select "Automated Search Bad Parcel Complete Duplicate Parcel High Dollar Reporting In …" at bounding box center [467, 186] width 72 height 12
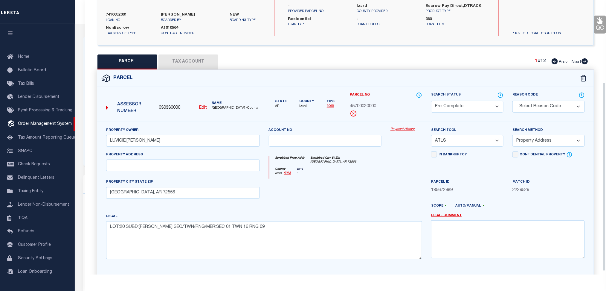
scroll to position [120, 0]
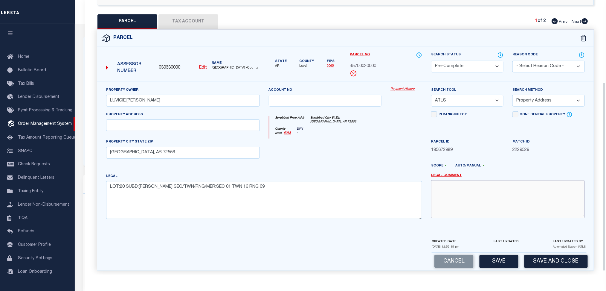
click at [494, 188] on textarea at bounding box center [508, 199] width 154 height 38
click at [502, 260] on button "Save" at bounding box center [499, 261] width 39 height 13
select select "AS"
select select
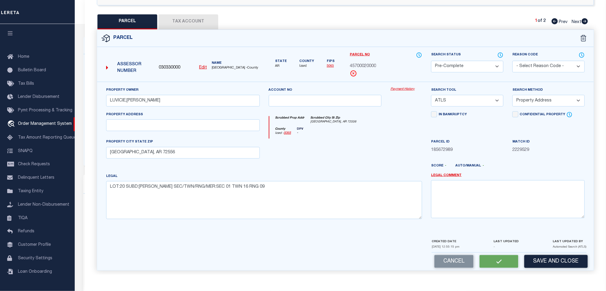
checkbox input "false"
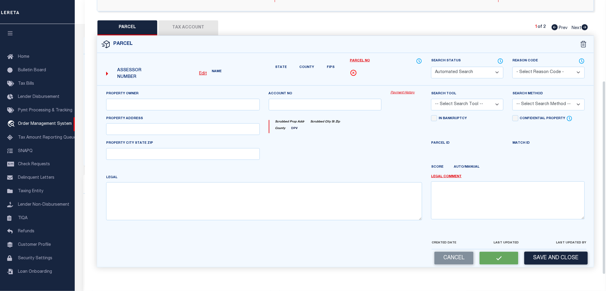
select select "PC"
type input "LUVICIE,[PERSON_NAME]"
select select "ATL"
select select "ADD"
type input "[GEOGRAPHIC_DATA], AR 72556"
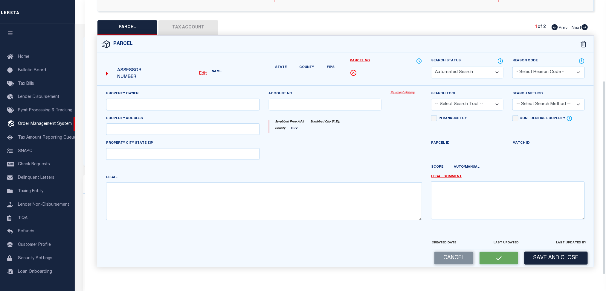
type textarea "LOT:20 SUBD:[PERSON_NAME] SEC/TWN/RNG/MER:SEC 01 TWN 16 RNG 09"
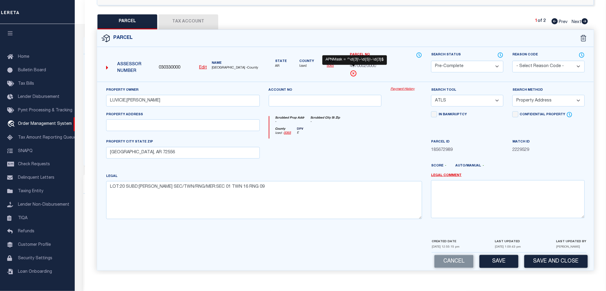
click at [353, 72] on icon at bounding box center [353, 73] width 7 height 7
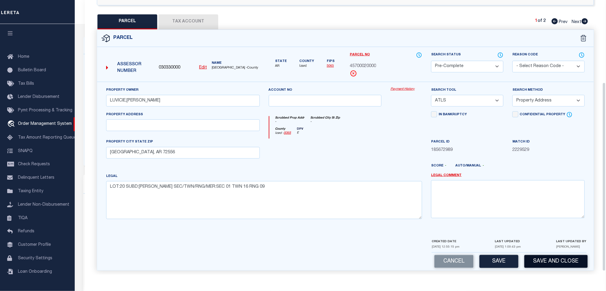
click at [543, 266] on button "Save and Close" at bounding box center [556, 261] width 63 height 13
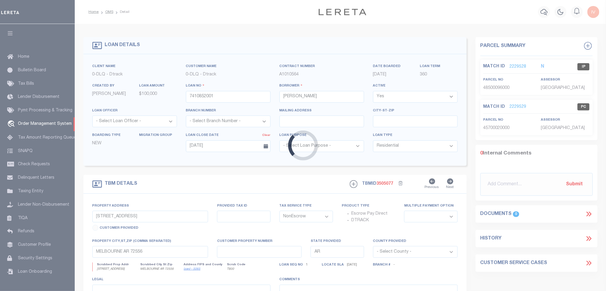
scroll to position [0, 0]
select select
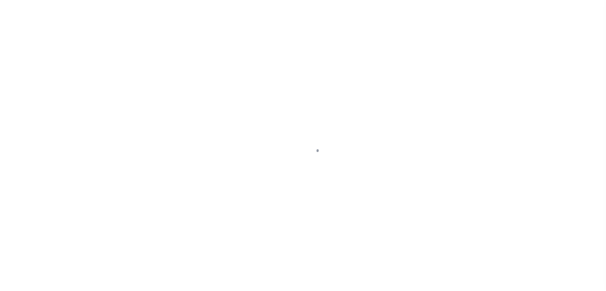
select select "10"
select select "NonEscrow"
type input "[STREET_ADDRESS]"
select select
type input "MELBOURNE AR 72556"
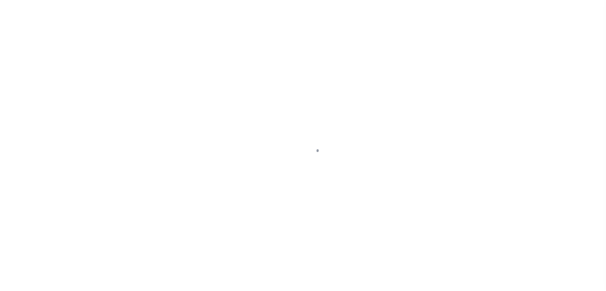
type input "AR"
select select
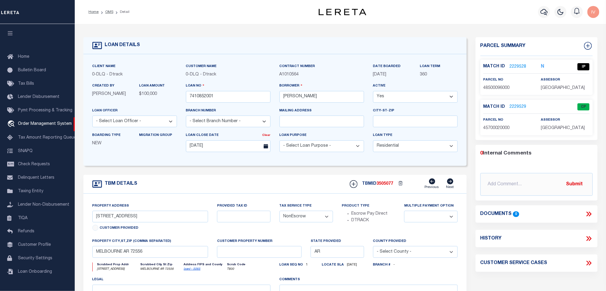
click at [514, 106] on link "2229529" at bounding box center [518, 107] width 17 height 6
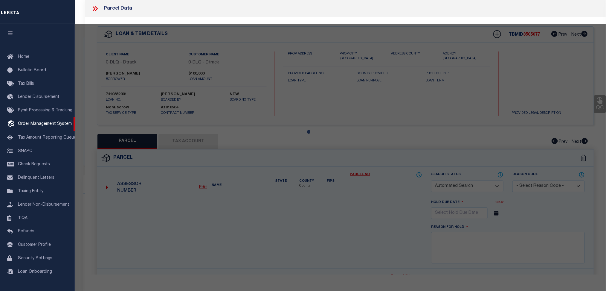
checkbox input "false"
select select "CP"
type input "LUVICIE,[PERSON_NAME]"
select select "ATL"
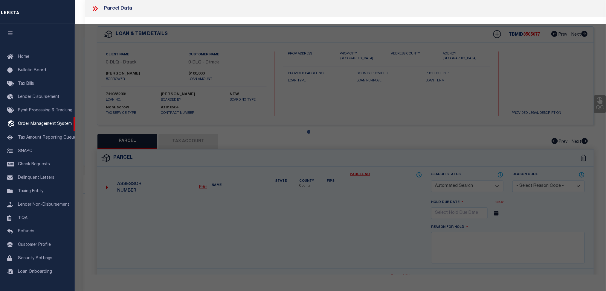
select select "ADD"
type input "[GEOGRAPHIC_DATA], AR 72556"
type textarea "LOT:20 SUBD:[PERSON_NAME] SEC/TWN/RNG/MER:SEC 01 TWN 16 RNG 09"
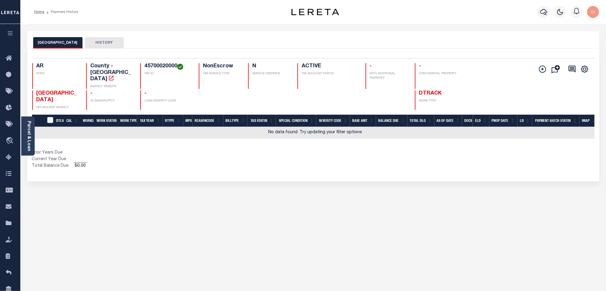
click at [503, 189] on div "IZARD COUNTY HISTORY Selected 0 Result" at bounding box center [313, 200] width 581 height 338
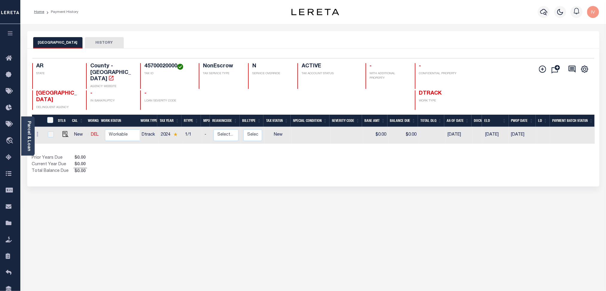
click at [192, 197] on div "IZARD COUNTY HISTORY Selected 1 Result" at bounding box center [313, 200] width 581 height 338
click at [30, 131] on link "Parcel & Loan" at bounding box center [29, 136] width 4 height 30
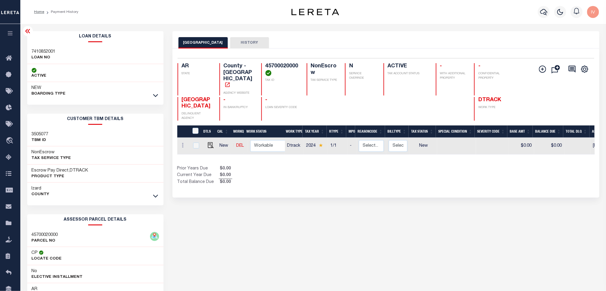
click at [332, 174] on div "Selected 1 Result 1 Items per page 25 50 100 AR STATE TAX ID N -" at bounding box center [386, 122] width 427 height 149
click at [145, 99] on div "NEW BOARDING TYPE" at bounding box center [95, 91] width 136 height 18
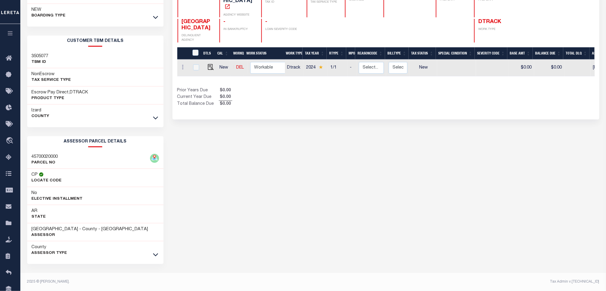
click at [159, 118] on link at bounding box center [155, 117] width 7 height 4
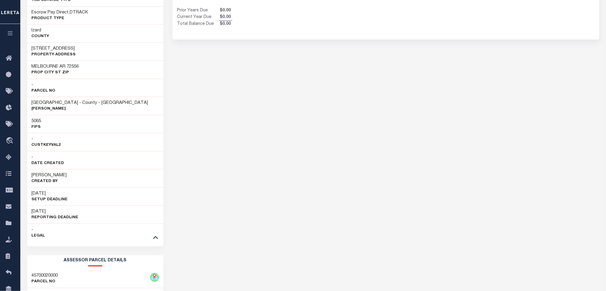
scroll to position [118, 0]
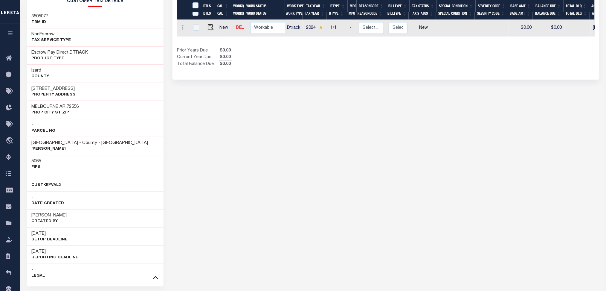
click at [90, 144] on h3 "IZARD COUNTY - County - AR" at bounding box center [90, 143] width 117 height 6
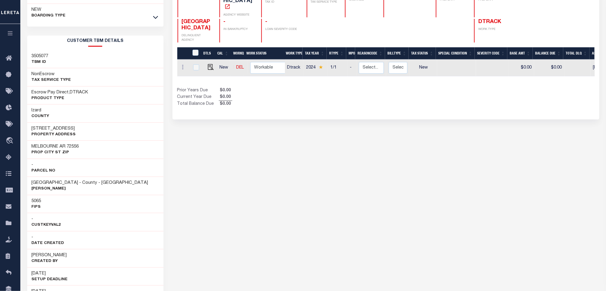
scroll to position [38, 0]
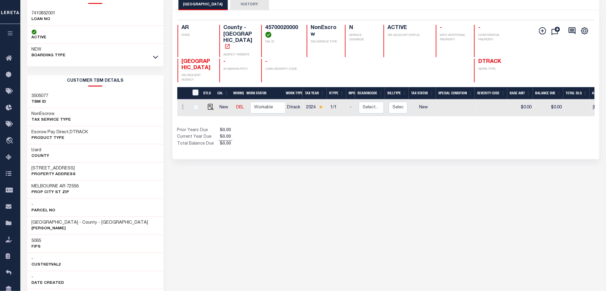
click at [42, 94] on h3 "3505077" at bounding box center [40, 96] width 17 height 6
click at [42, 121] on p "Tax Service Type" at bounding box center [51, 120] width 39 height 6
click at [49, 133] on h3 "Escrow Pay Direct,DTRACK" at bounding box center [60, 132] width 57 height 6
click at [45, 150] on h3 "Izard" at bounding box center [41, 150] width 18 height 6
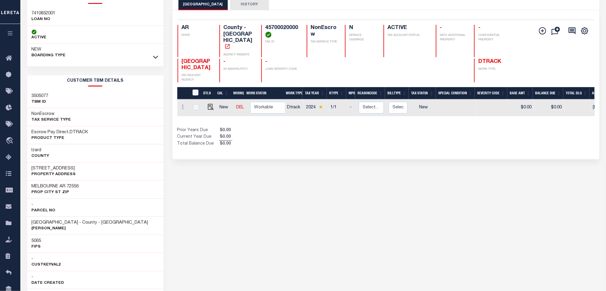
click at [41, 160] on div "Izard County" at bounding box center [95, 153] width 136 height 18
click at [37, 168] on h3 "215 N LUNEN ST" at bounding box center [54, 168] width 44 height 6
click at [40, 186] on h3 "MELBOURNE AR 72556" at bounding box center [55, 186] width 47 height 6
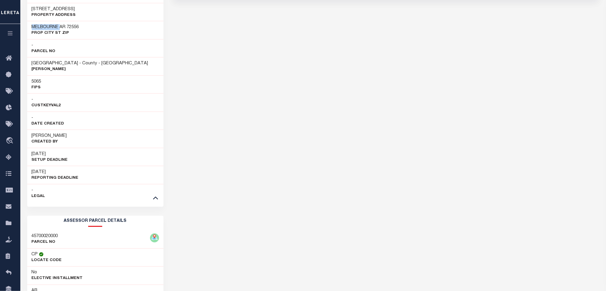
scroll to position [0, 0]
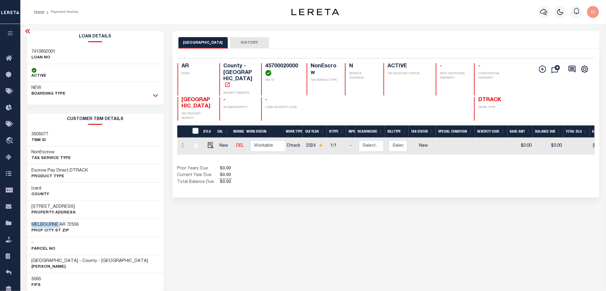
click at [155, 95] on icon at bounding box center [155, 95] width 5 height 6
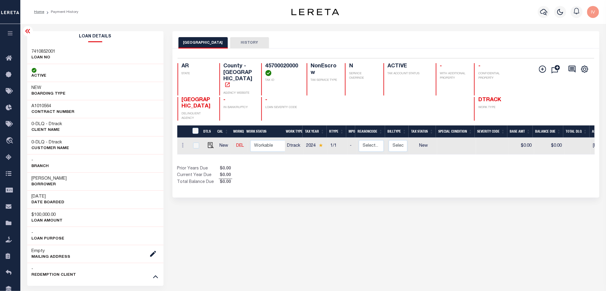
click at [40, 124] on span "DLQ - Dtrack" at bounding box center [49, 124] width 27 height 4
drag, startPoint x: 40, startPoint y: 124, endPoint x: 69, endPoint y: 126, distance: 29.1
click at [69, 126] on div "0 - DLQ - Dtrack CLIENT Name" at bounding box center [95, 127] width 136 height 18
click at [568, 153] on div "DTLS CAL WorkQ Work Status Work Type Tax Year RType MPO ReasonCode BillType Tax…" at bounding box center [386, 155] width 418 height 60
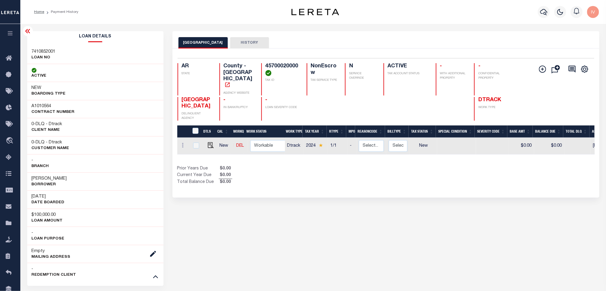
click at [272, 66] on h4 "45700020000" at bounding box center [283, 69] width 34 height 13
copy h4 "45700020000"
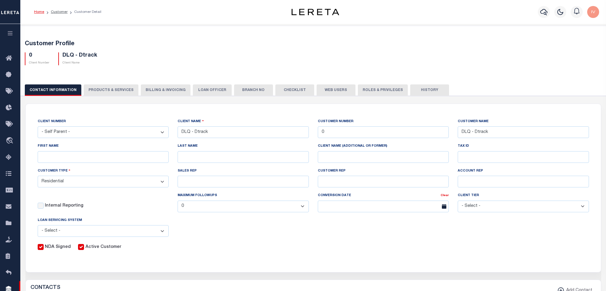
select select "Residential"
click at [199, 16] on div "Home Customer Customer Detail" at bounding box center [148, 12] width 239 height 13
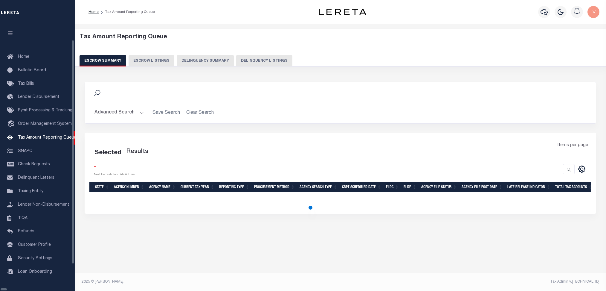
select select "100"
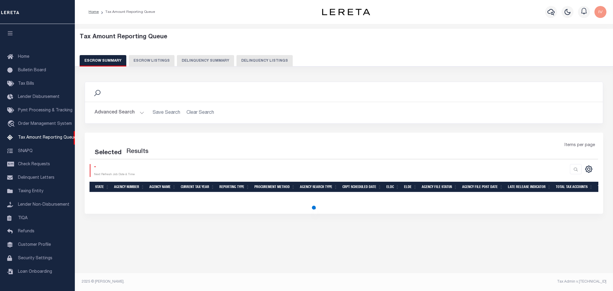
select select "100"
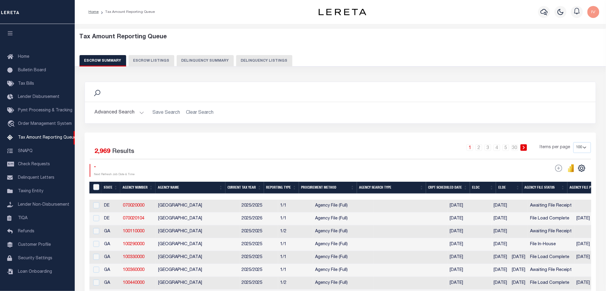
click at [256, 54] on div "Tax Amount Reporting Queue Escrow Summary Escrow Listings Delinquency Summary" at bounding box center [341, 49] width 522 height 33
click at [257, 57] on button "Delinquency Listings" at bounding box center [264, 60] width 56 height 11
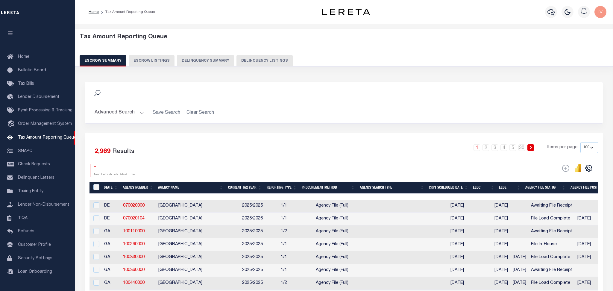
select select "100"
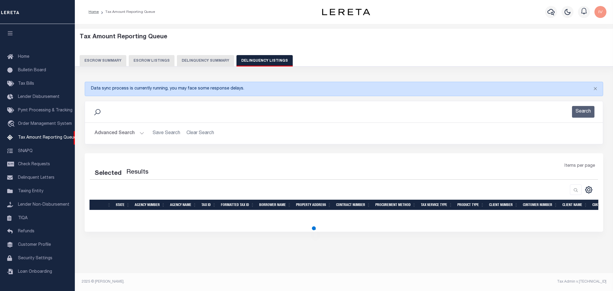
click at [138, 134] on button "Advanced Search" at bounding box center [120, 133] width 50 height 12
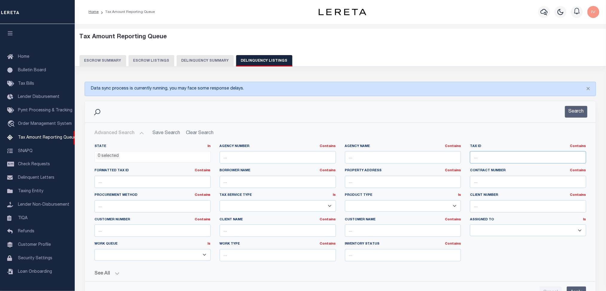
click at [484, 156] on input "text" at bounding box center [528, 157] width 116 height 12
paste input "45700020000"
type input "45700020000"
click at [573, 115] on button "Search" at bounding box center [576, 112] width 22 height 12
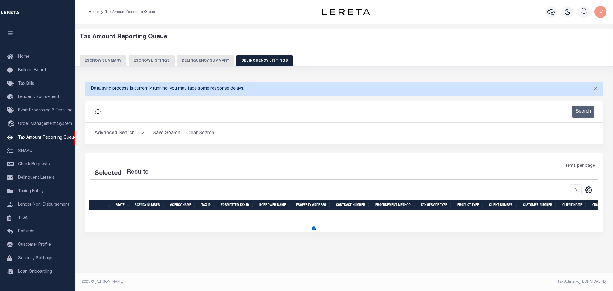
select select "100"
